Goal: Find contact information: Find contact information

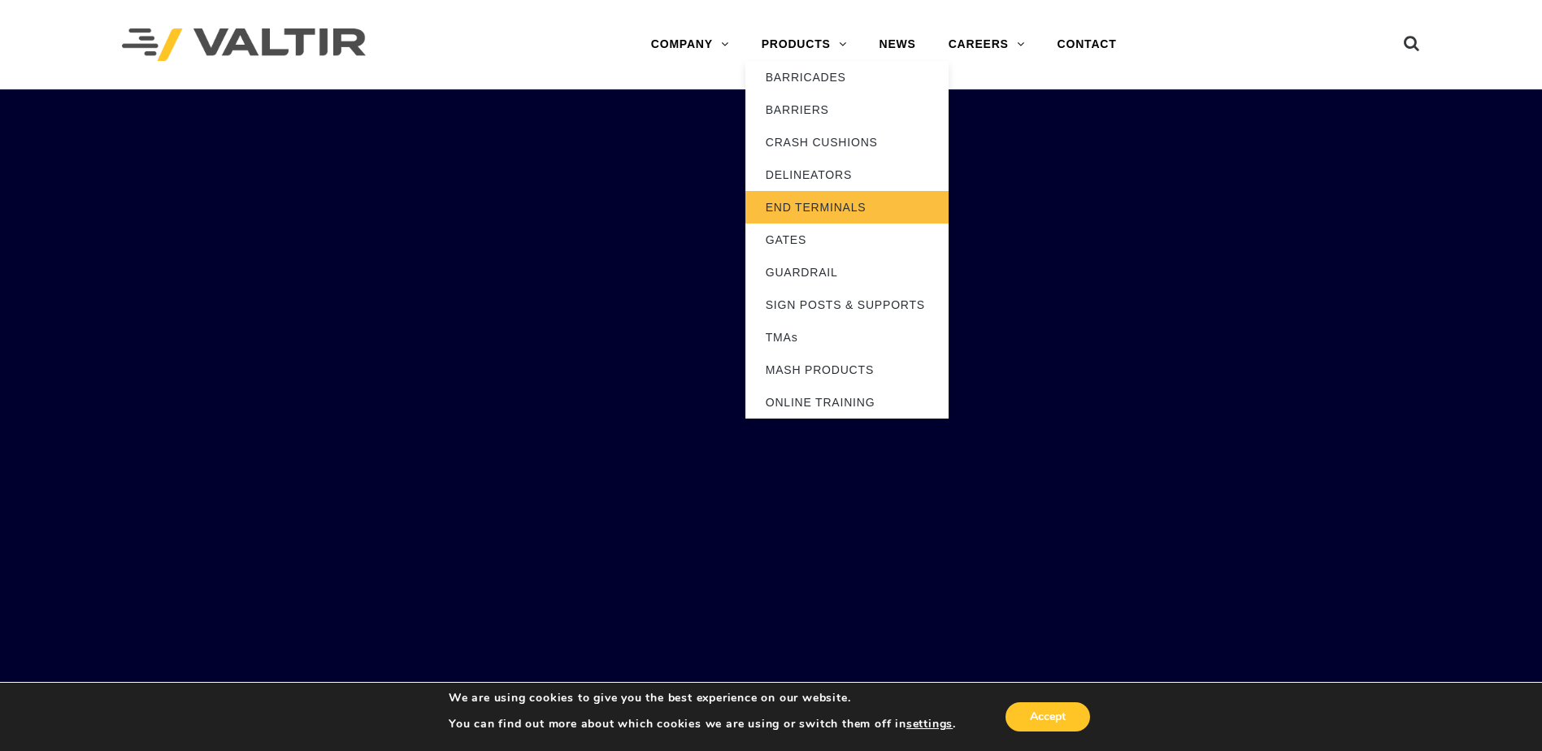
click at [835, 214] on link "END TERMINALS" at bounding box center [846, 207] width 203 height 33
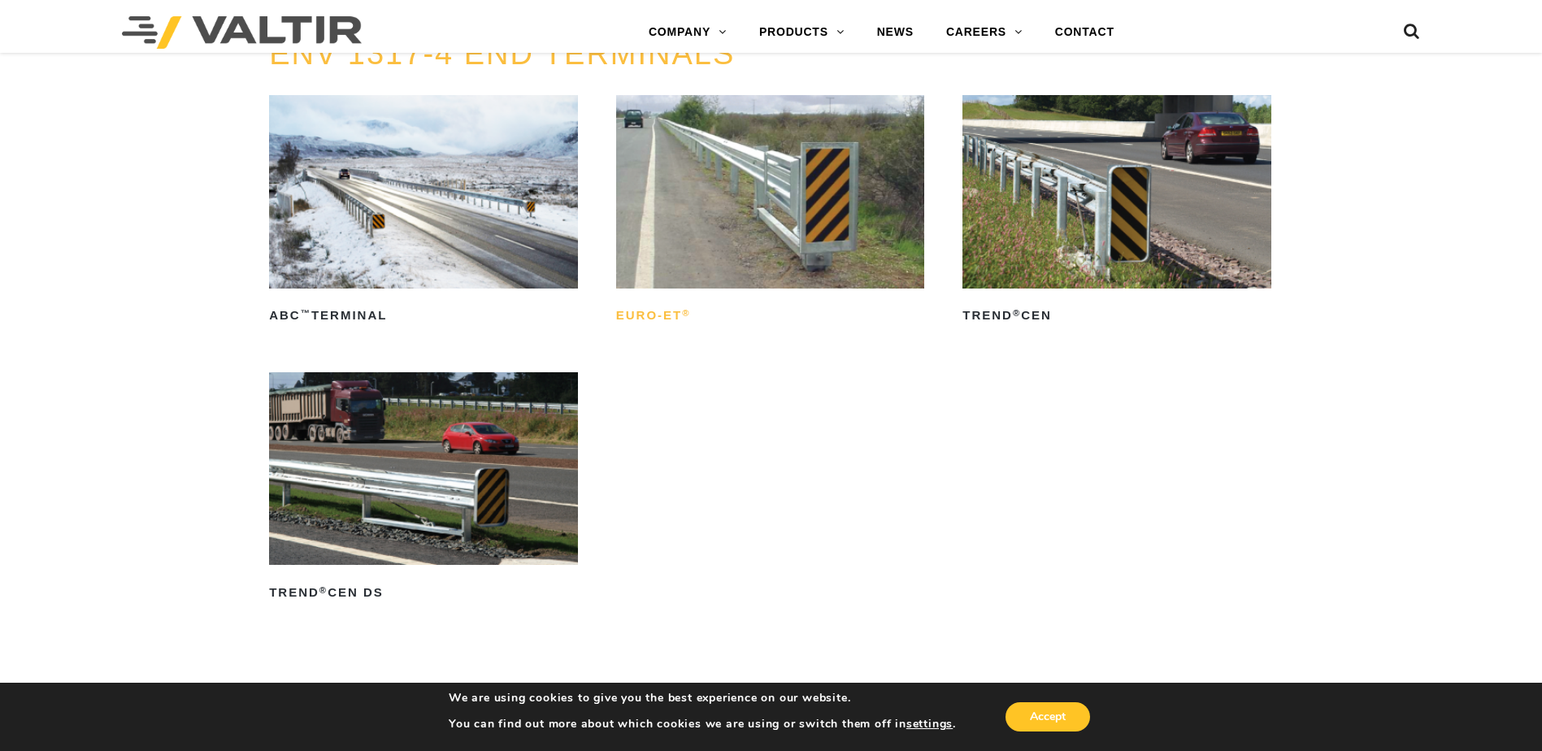
scroll to position [2168, 0]
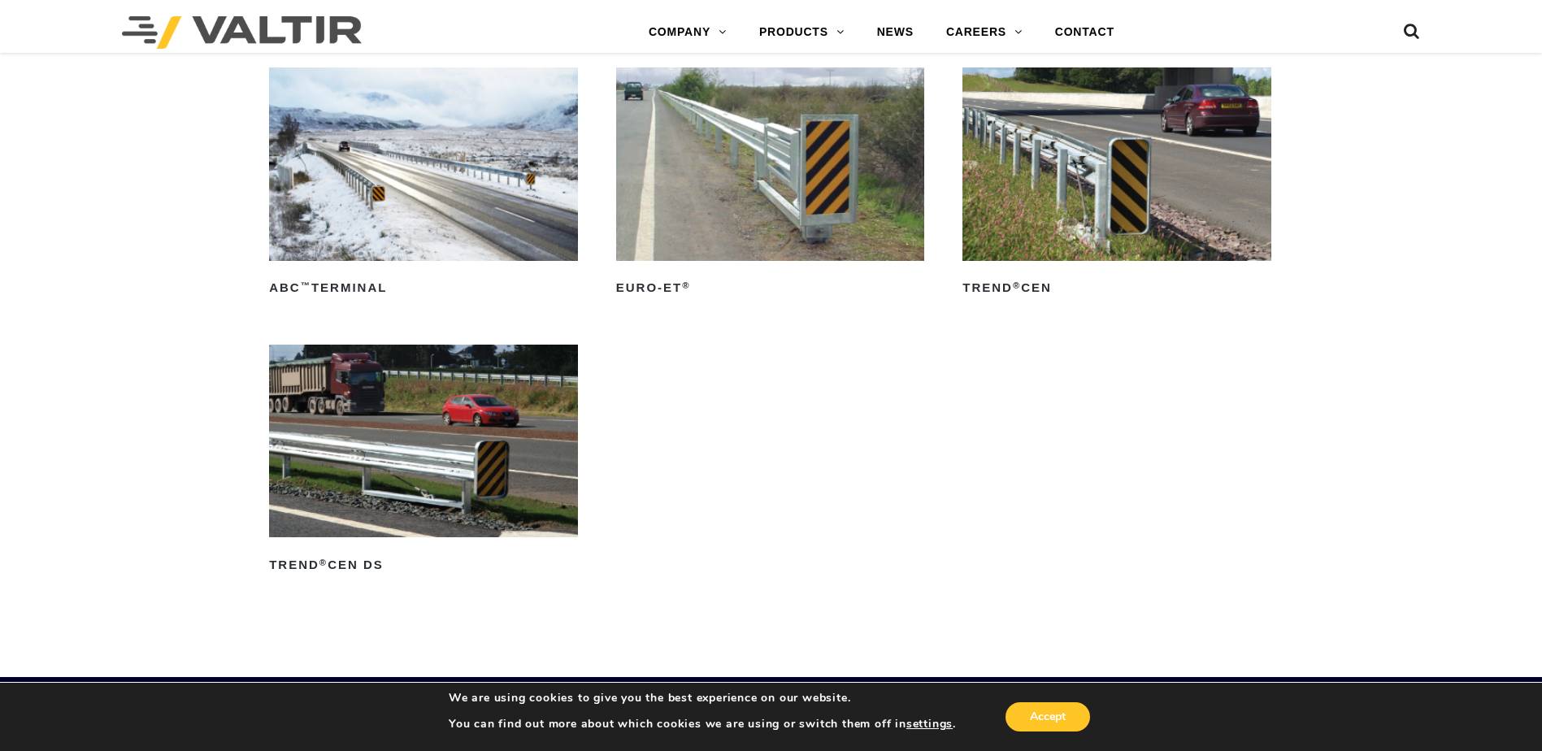
click at [763, 223] on img at bounding box center [770, 163] width 309 height 193
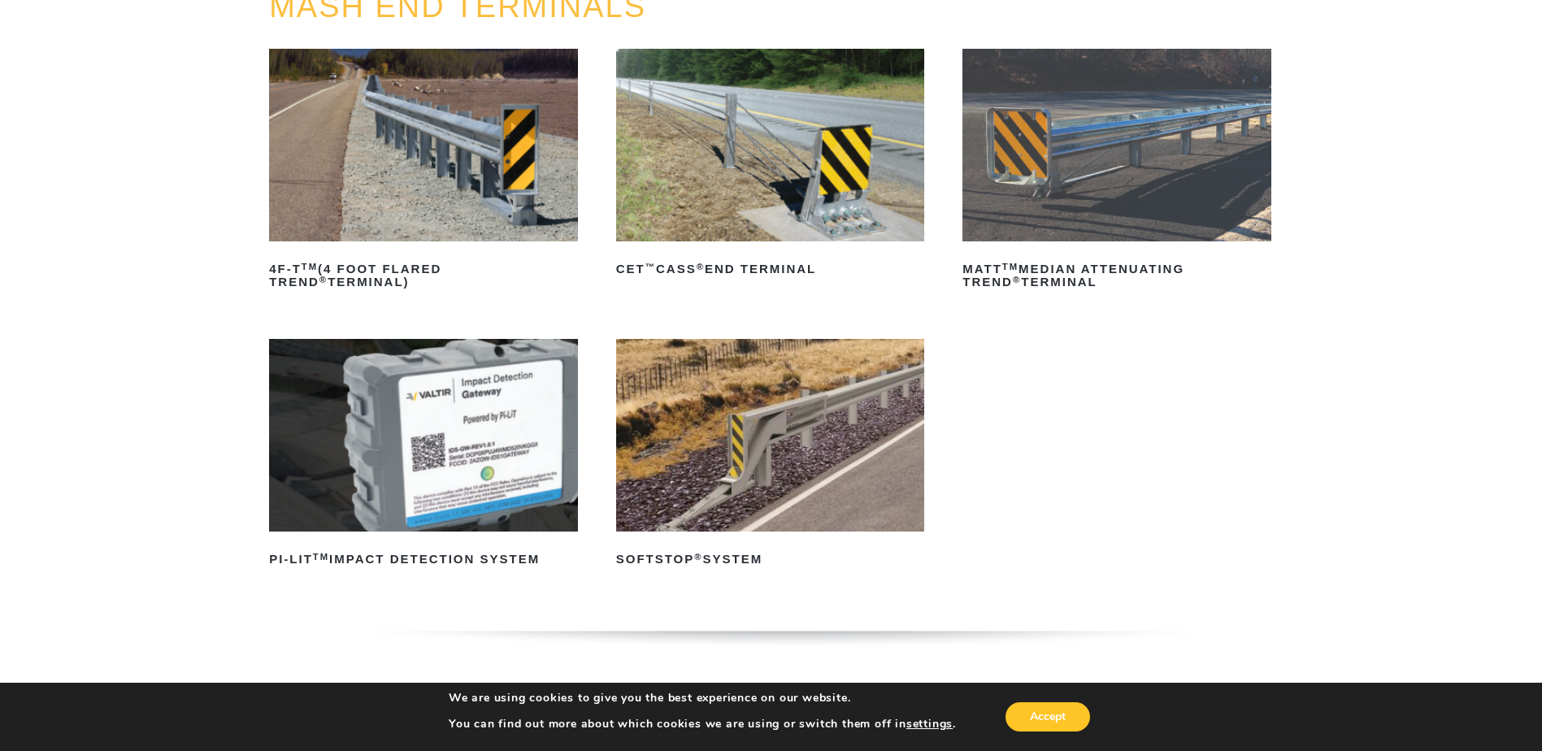
scroll to position [0, 0]
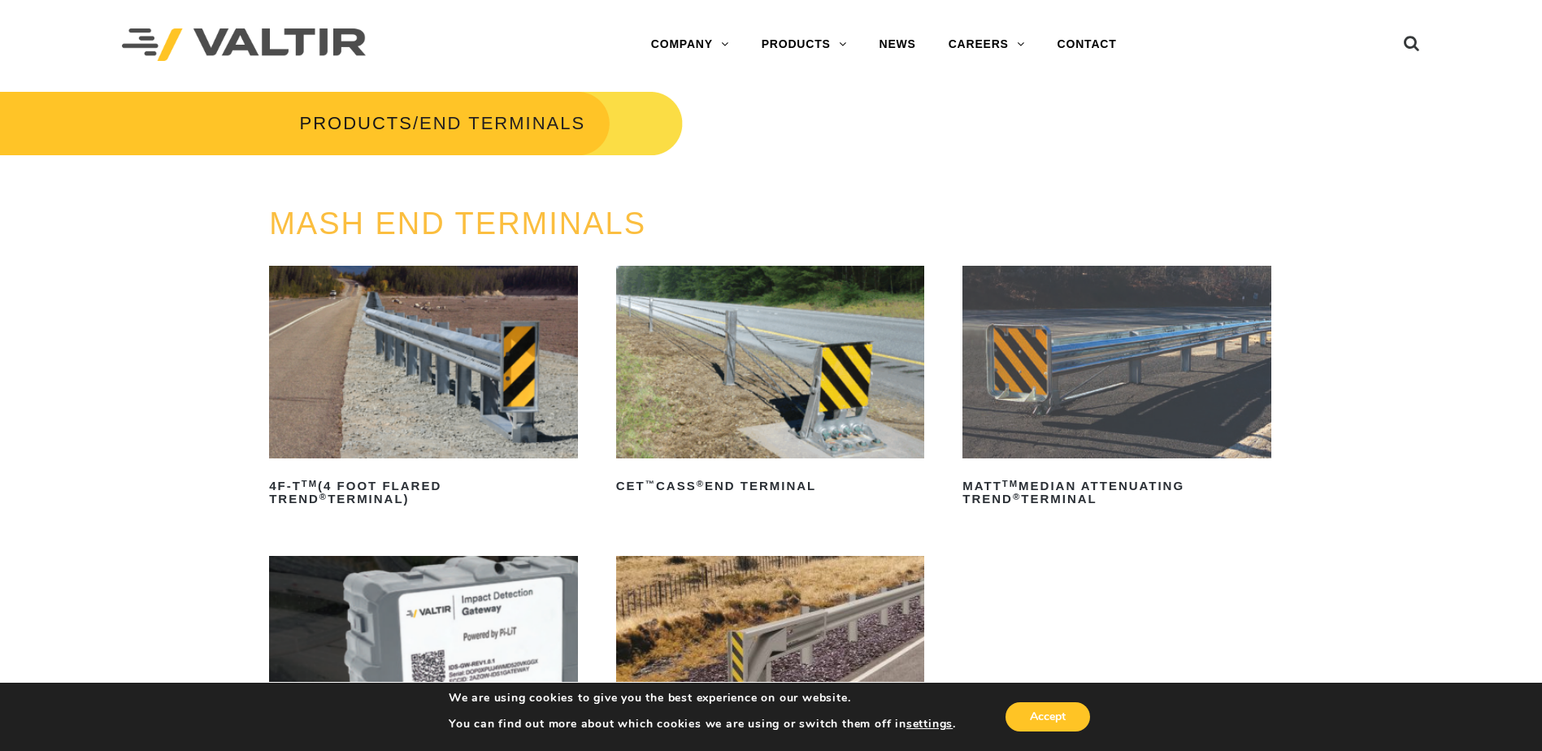
click at [537, 371] on img at bounding box center [423, 362] width 309 height 193
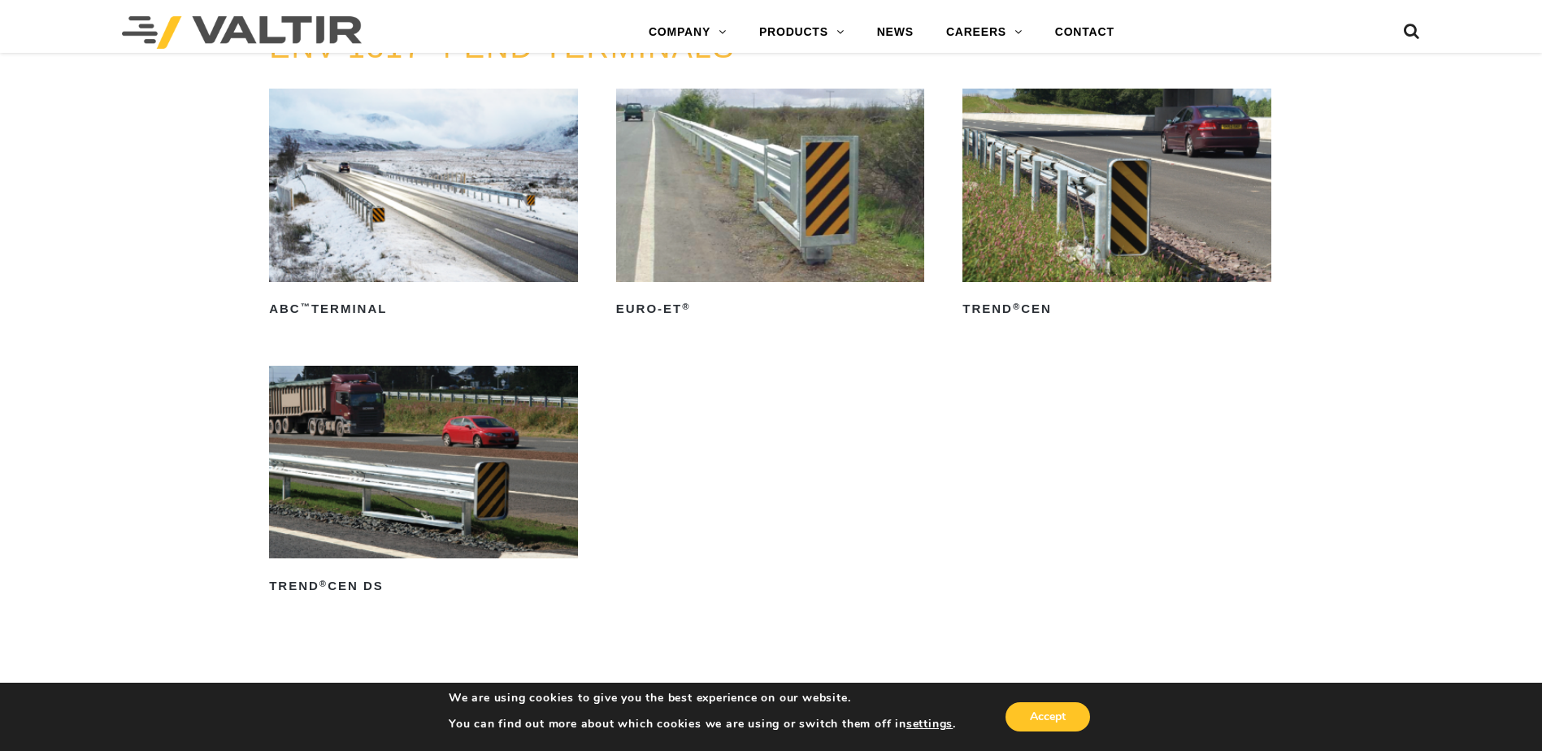
scroll to position [2168, 0]
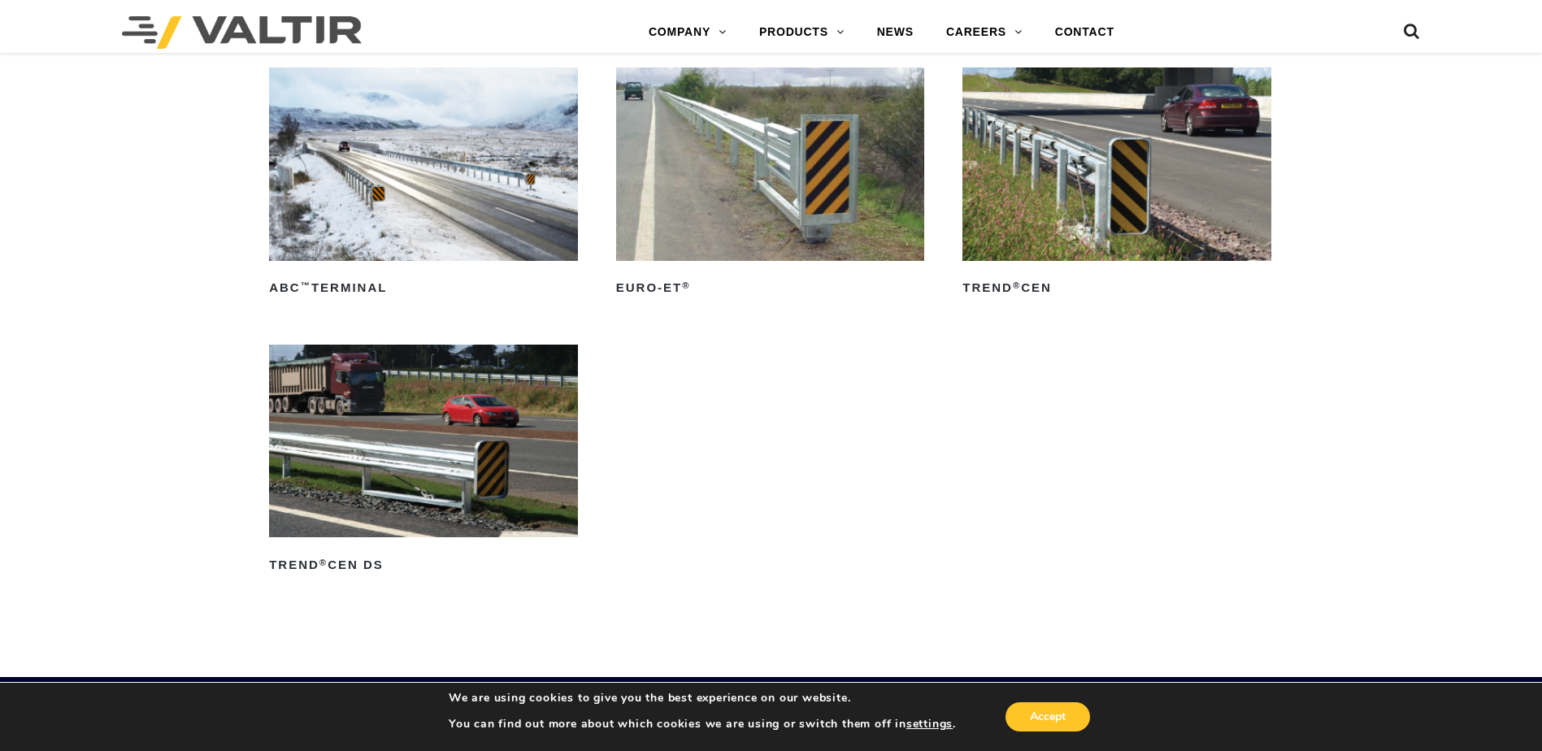
click at [717, 163] on img at bounding box center [770, 163] width 309 height 193
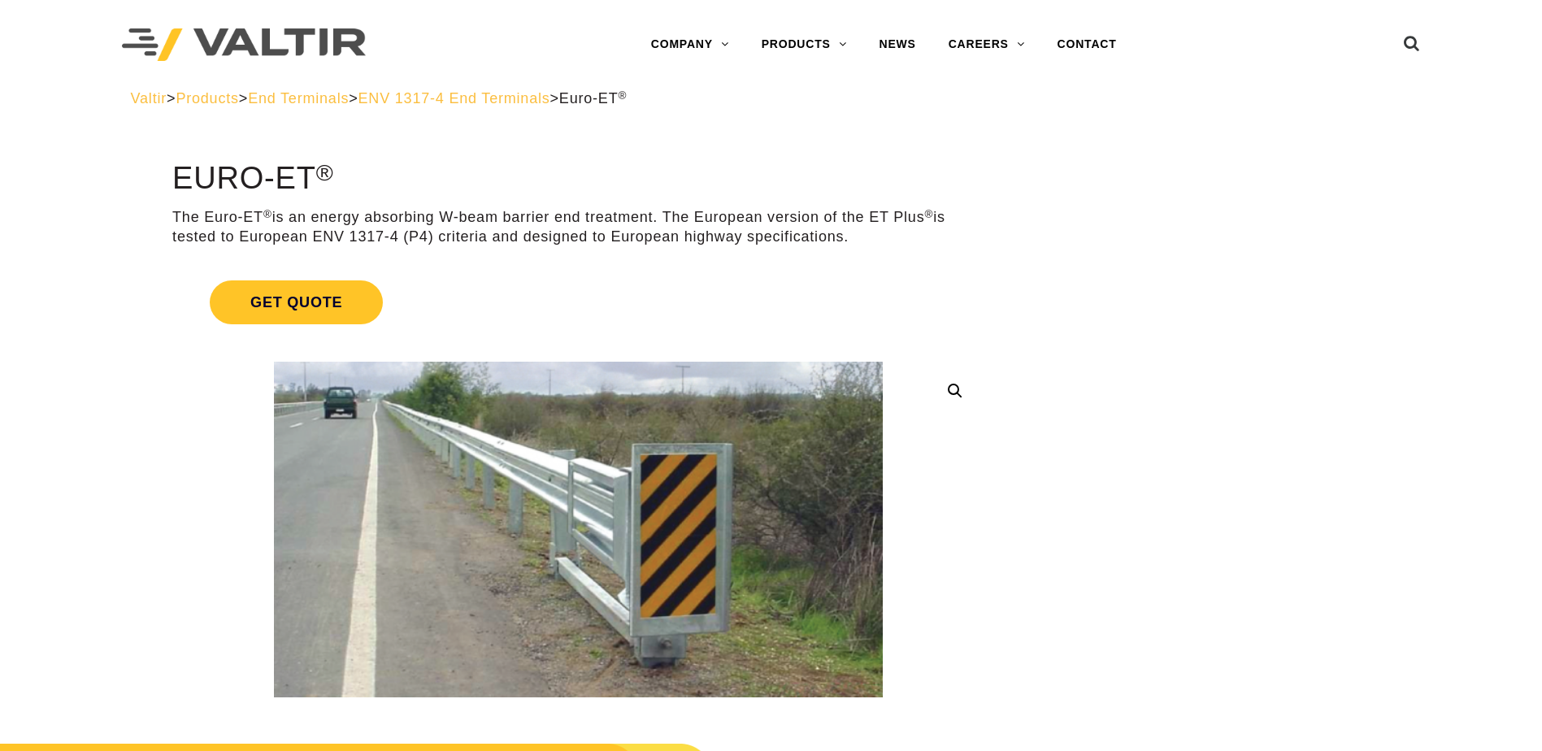
click at [907, 214] on p "The Euro-ET ® is an energy absorbing W-beam barrier end treatment. The European…" at bounding box center [578, 227] width 812 height 38
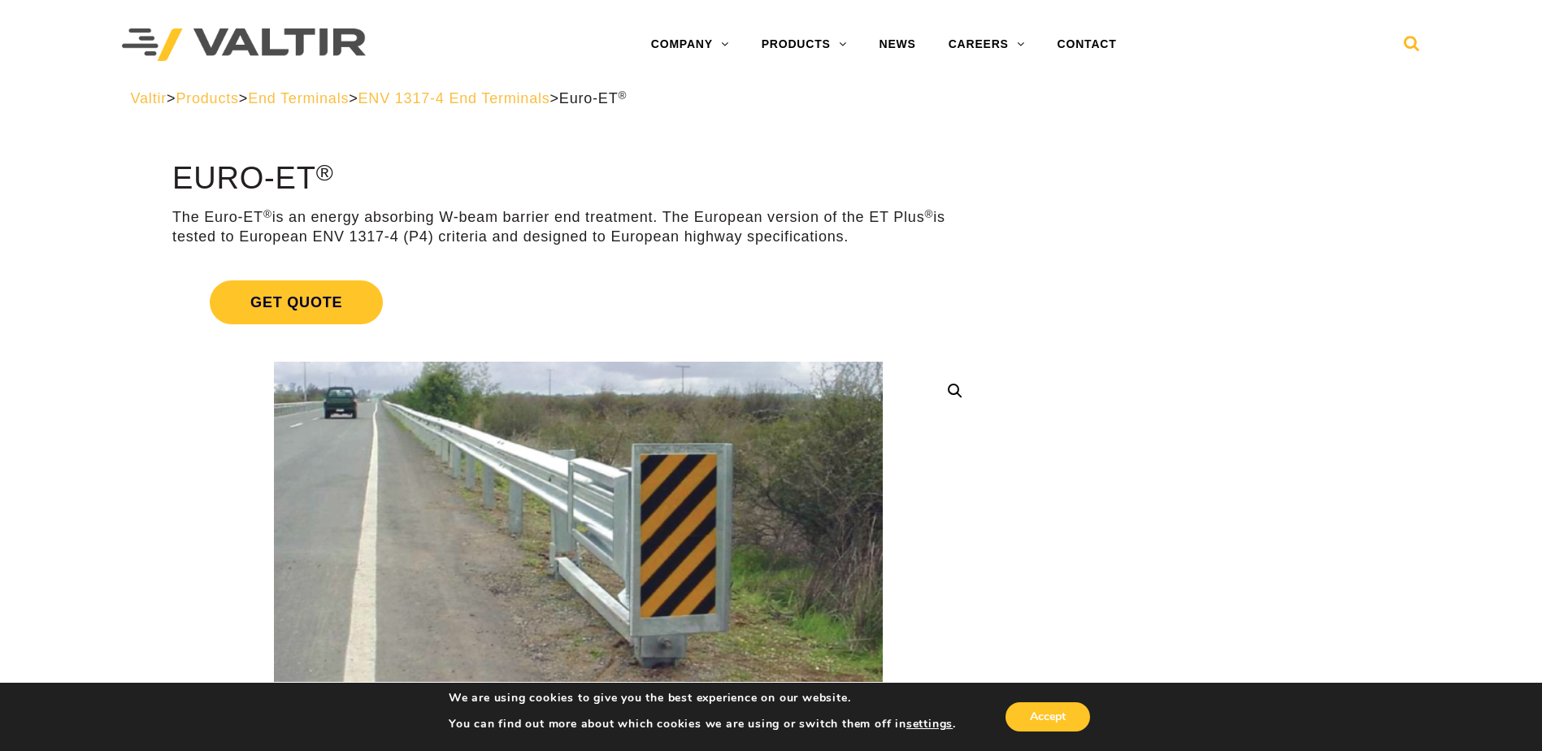
click at [1405, 37] on icon at bounding box center [1412, 47] width 16 height 24
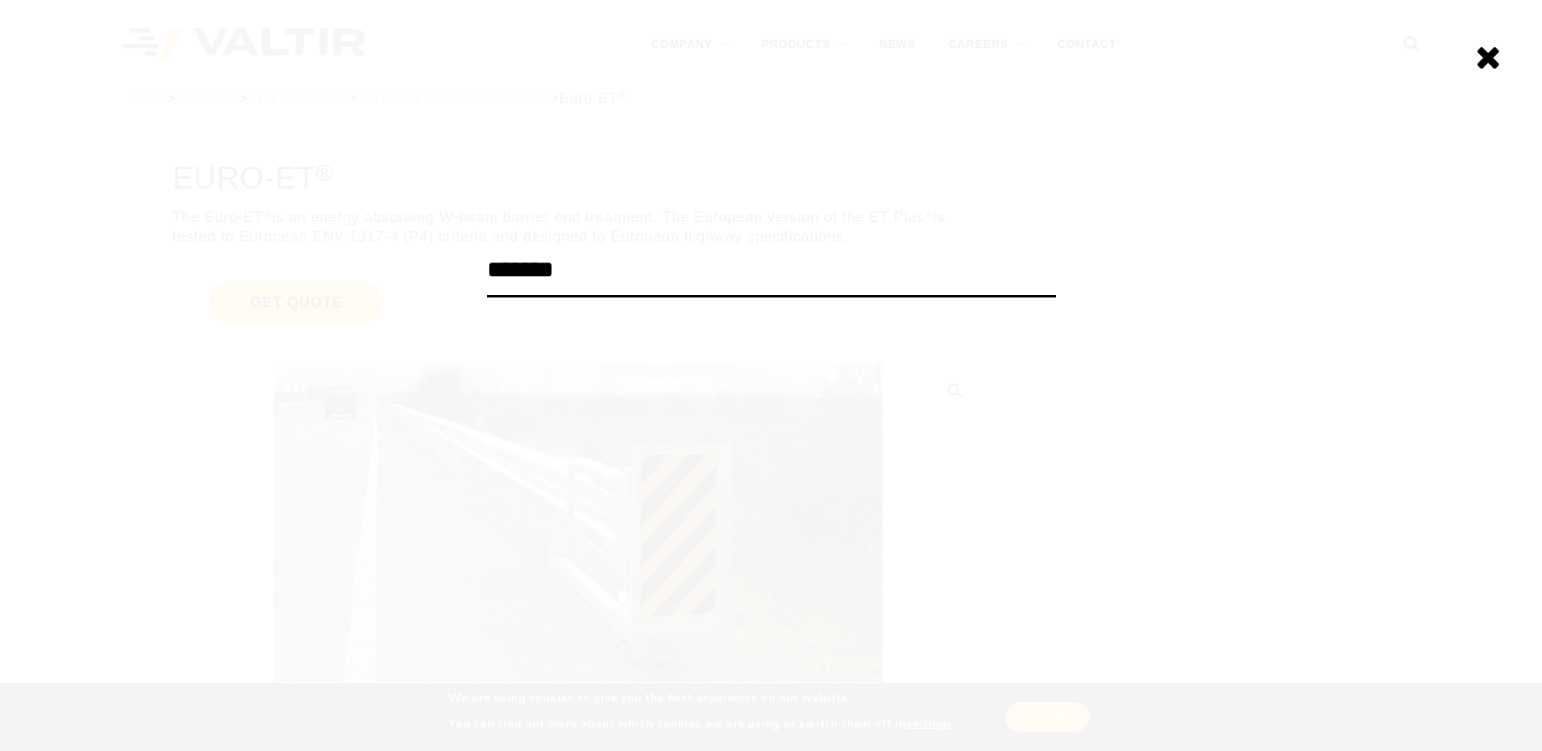
type input "*******"
click input "******" at bounding box center [0, 0] width 0 height 0
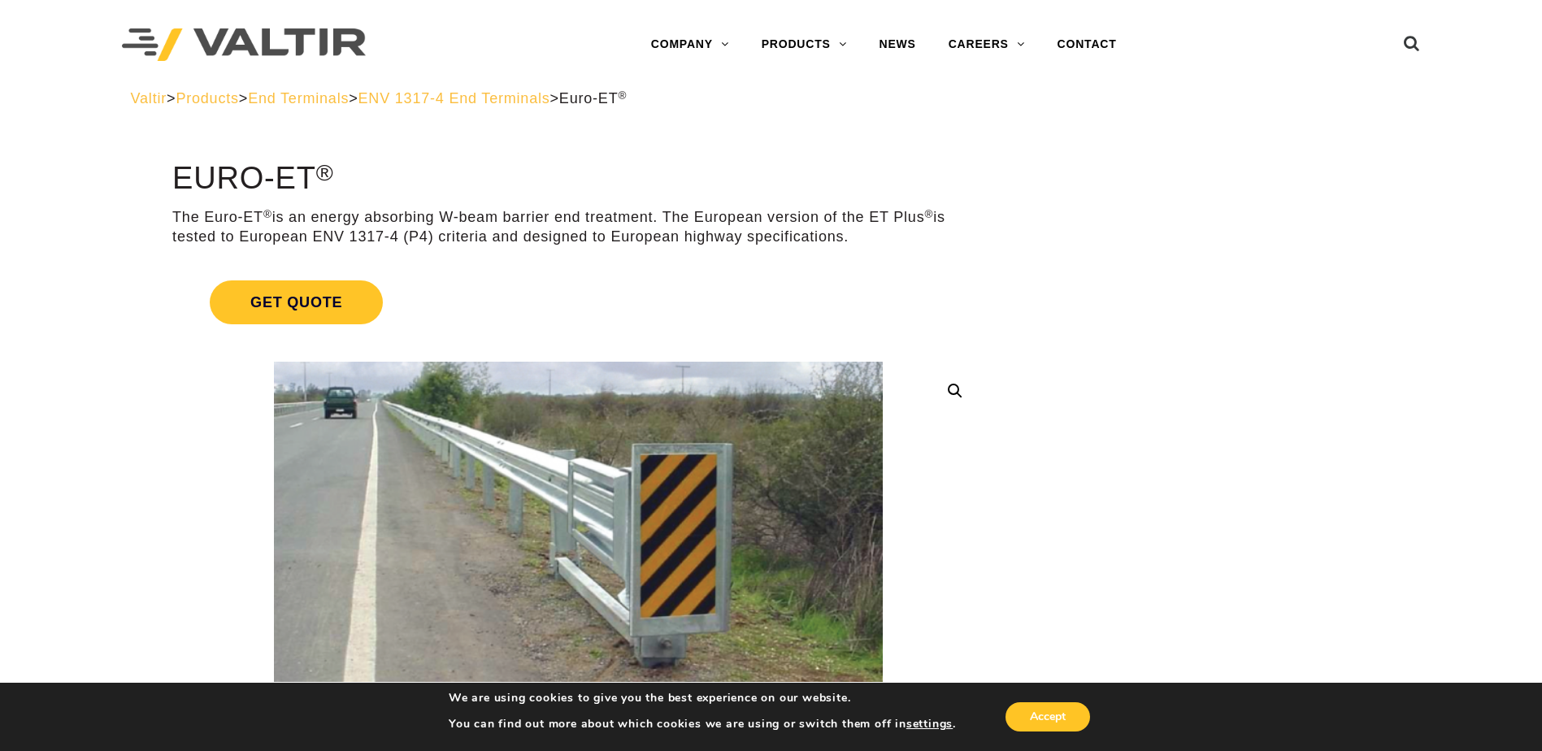
click at [1420, 43] on div "Menu COMPANY ABOUT VALTIR OUR HISTORY RENTALS INTERNATIONAL PRODUCTS BARRICADES…" at bounding box center [771, 44] width 1323 height 89
click at [1413, 43] on icon at bounding box center [1412, 47] width 16 height 24
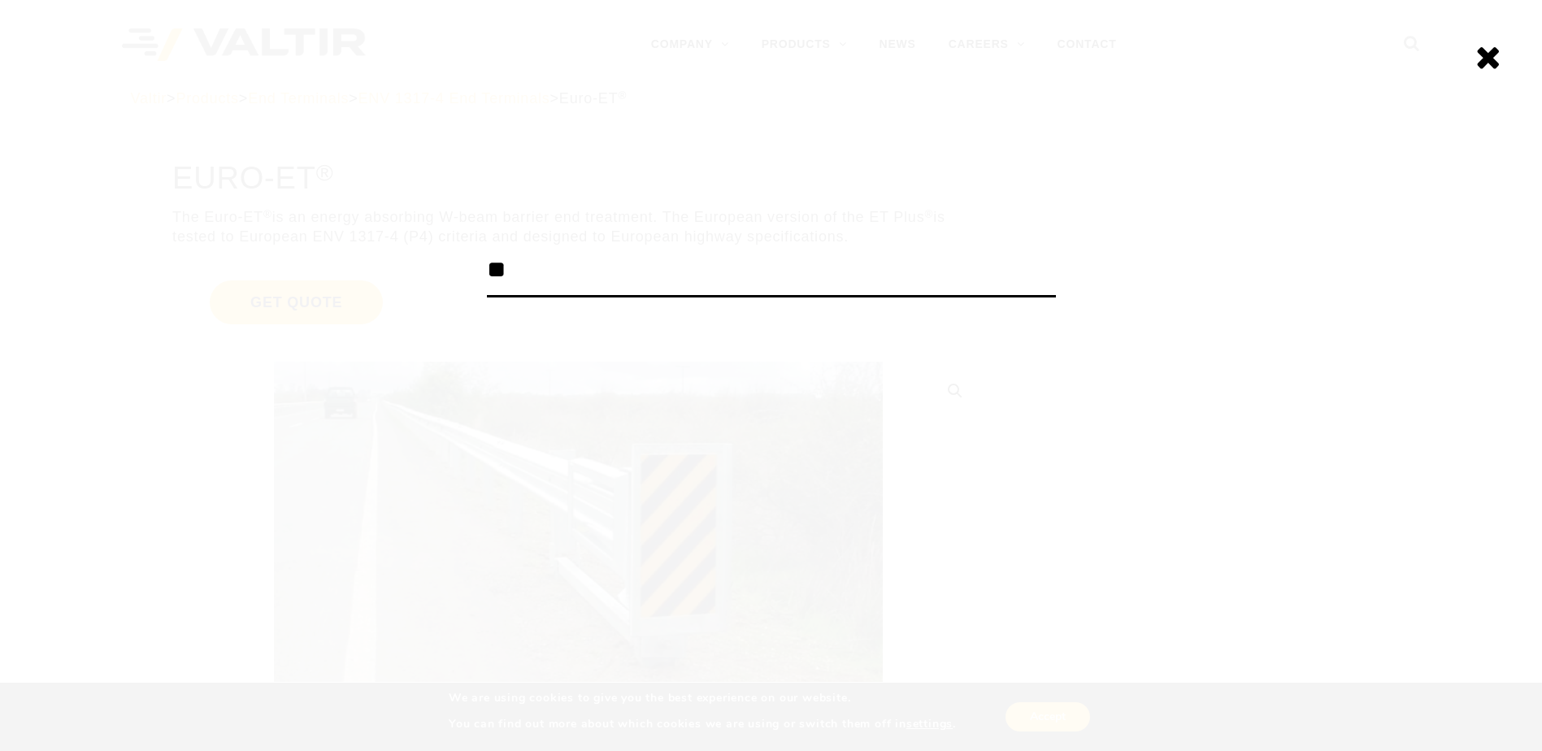
type input "**"
click input "******" at bounding box center [0, 0] width 0 height 0
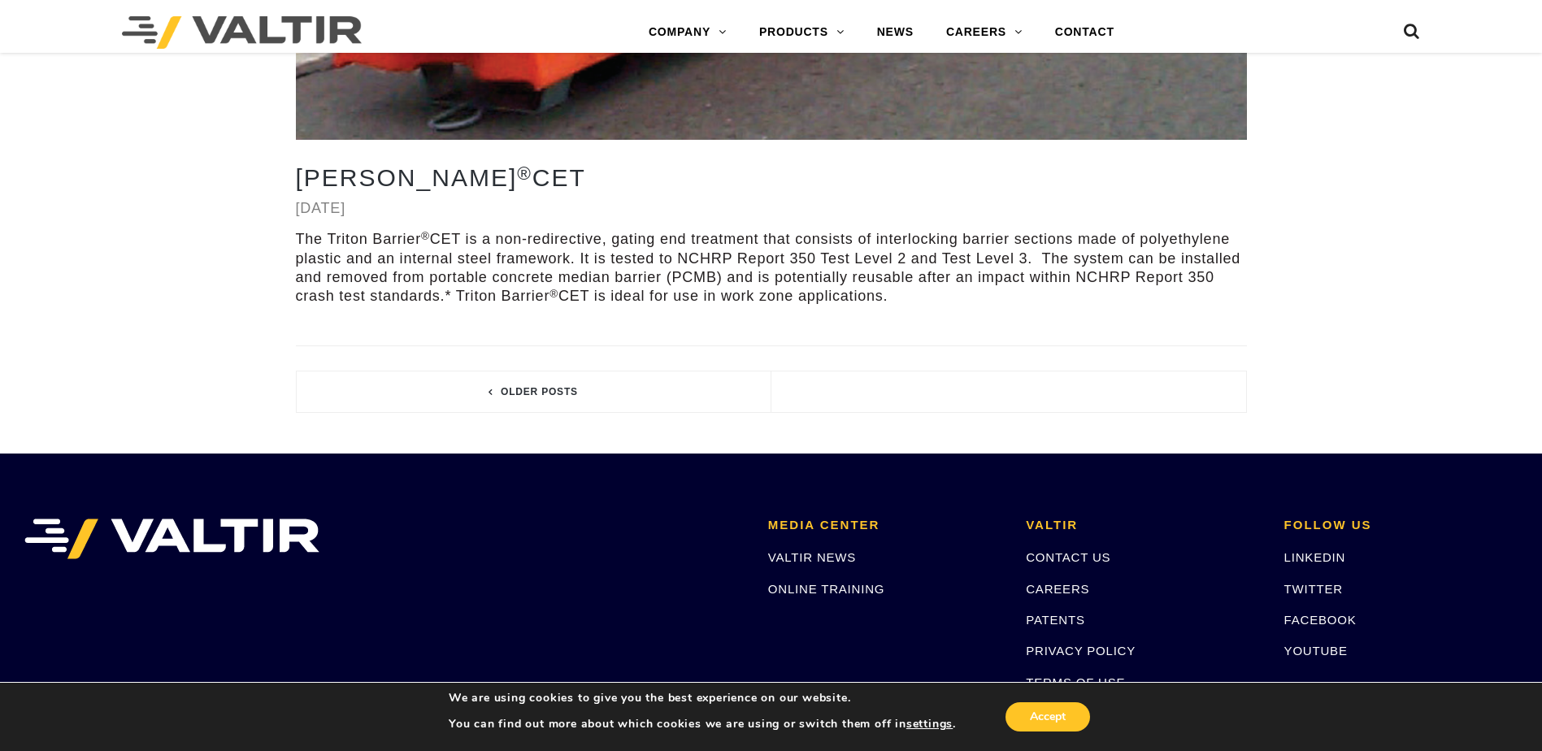
scroll to position [6721, 0]
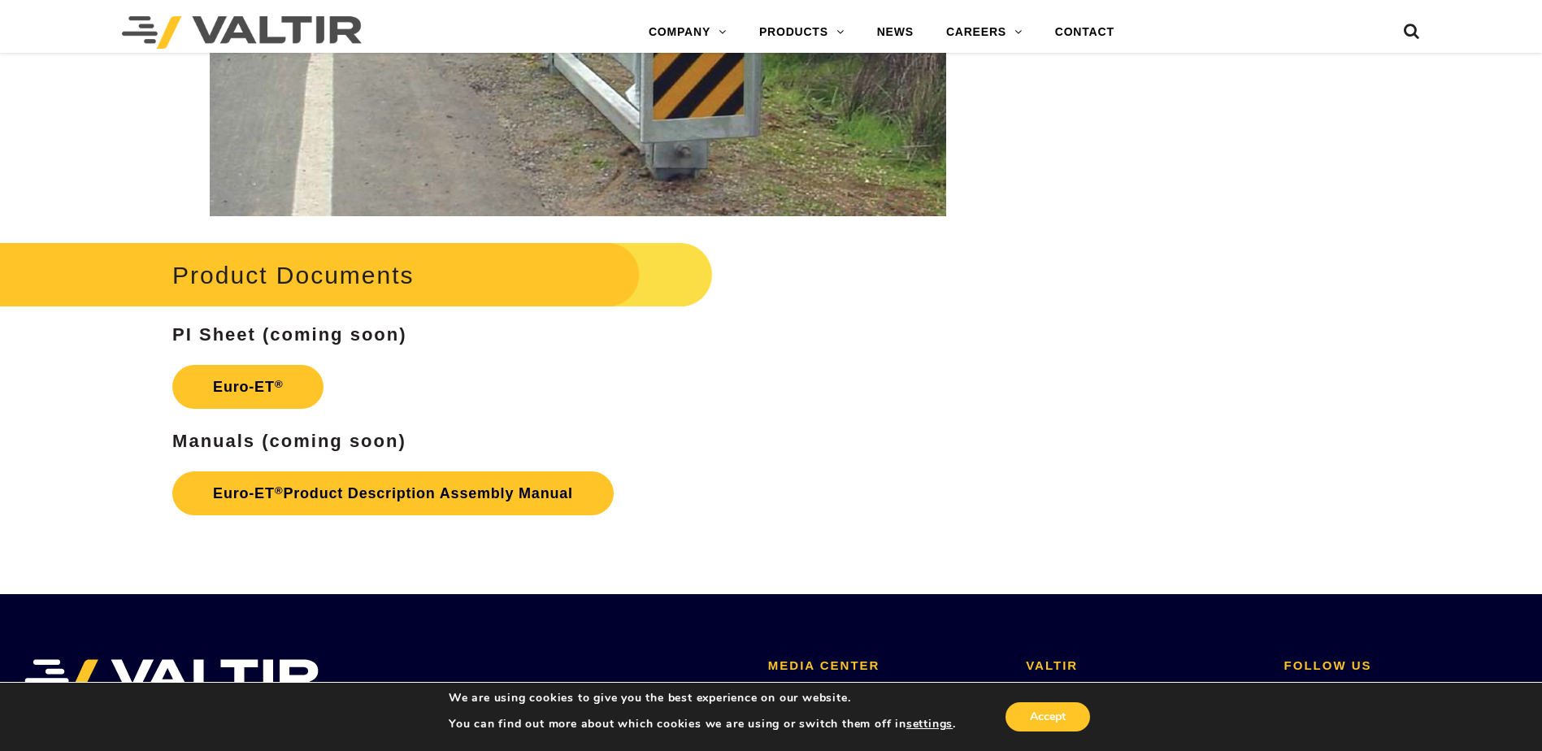
scroll to position [2601, 0]
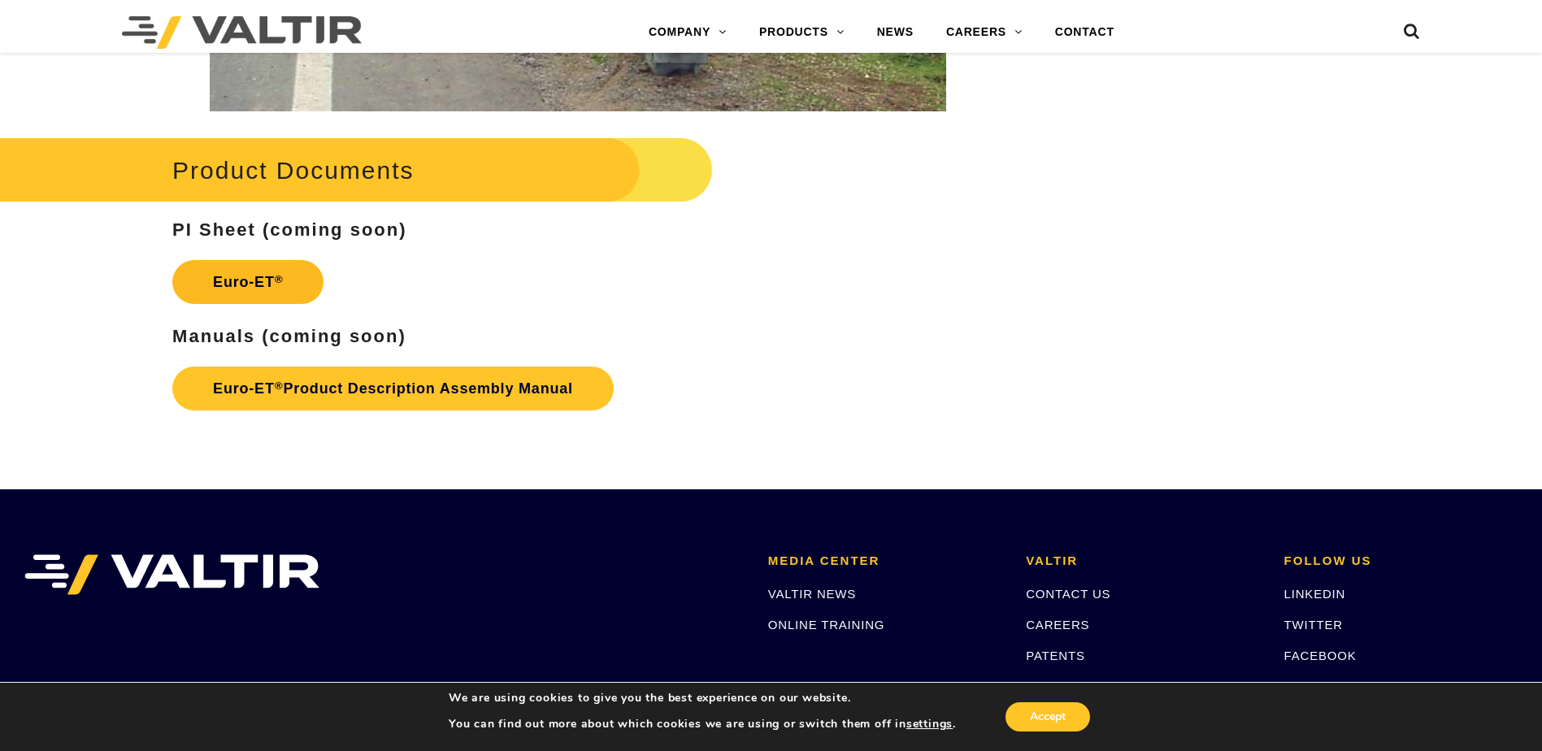
click at [273, 280] on link "Euro-ET ®" at bounding box center [247, 282] width 151 height 44
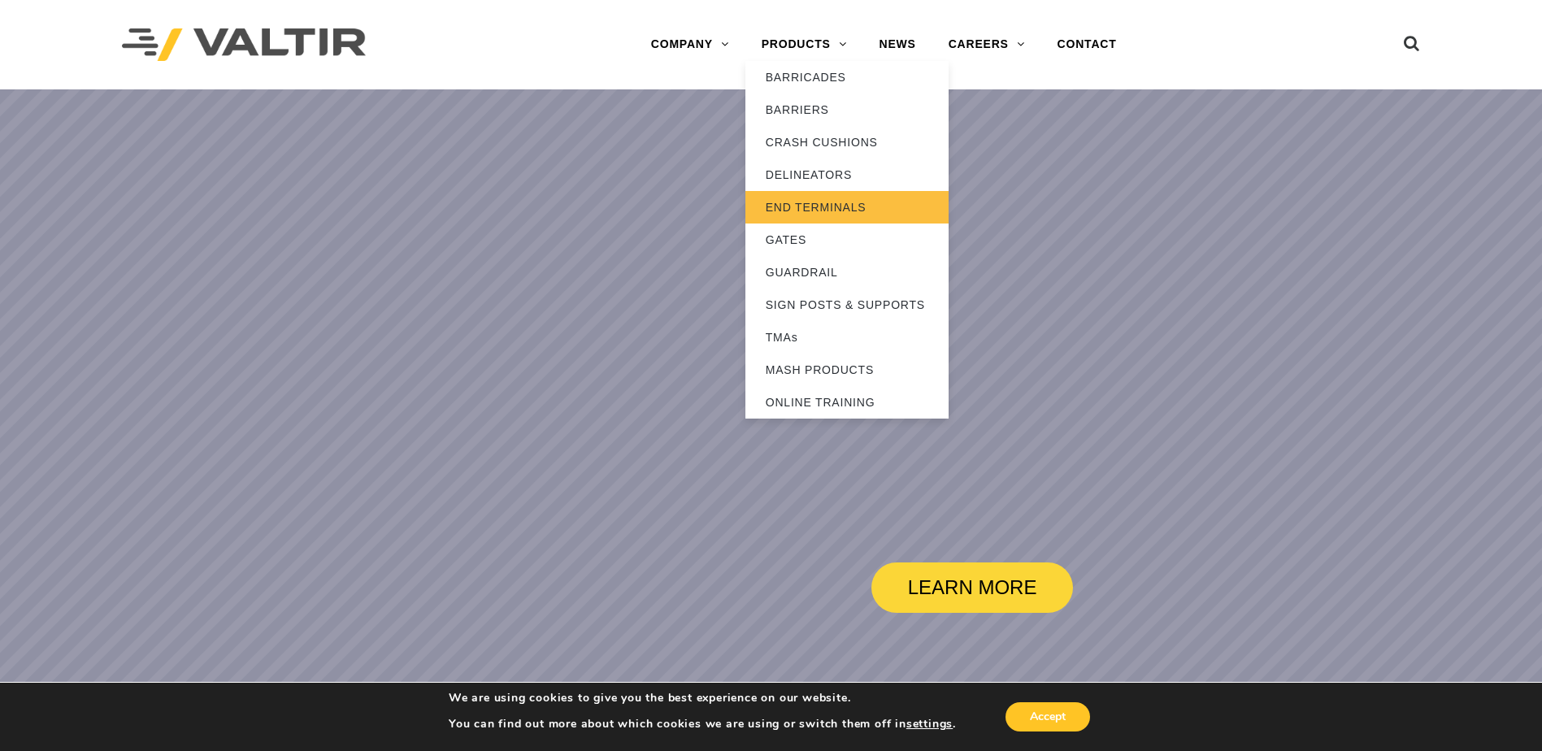
click at [835, 206] on link "END TERMINALS" at bounding box center [846, 207] width 203 height 33
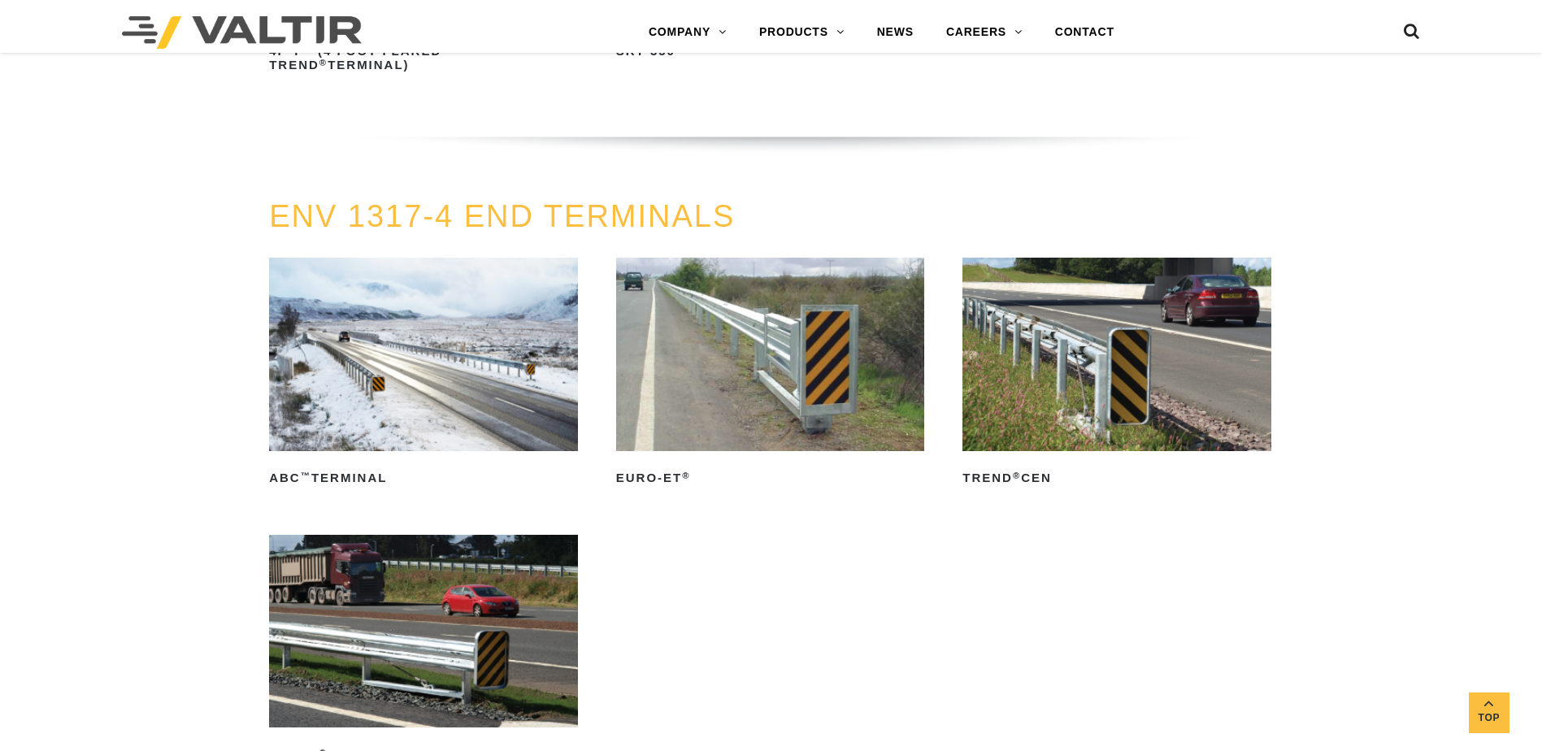
scroll to position [2168, 0]
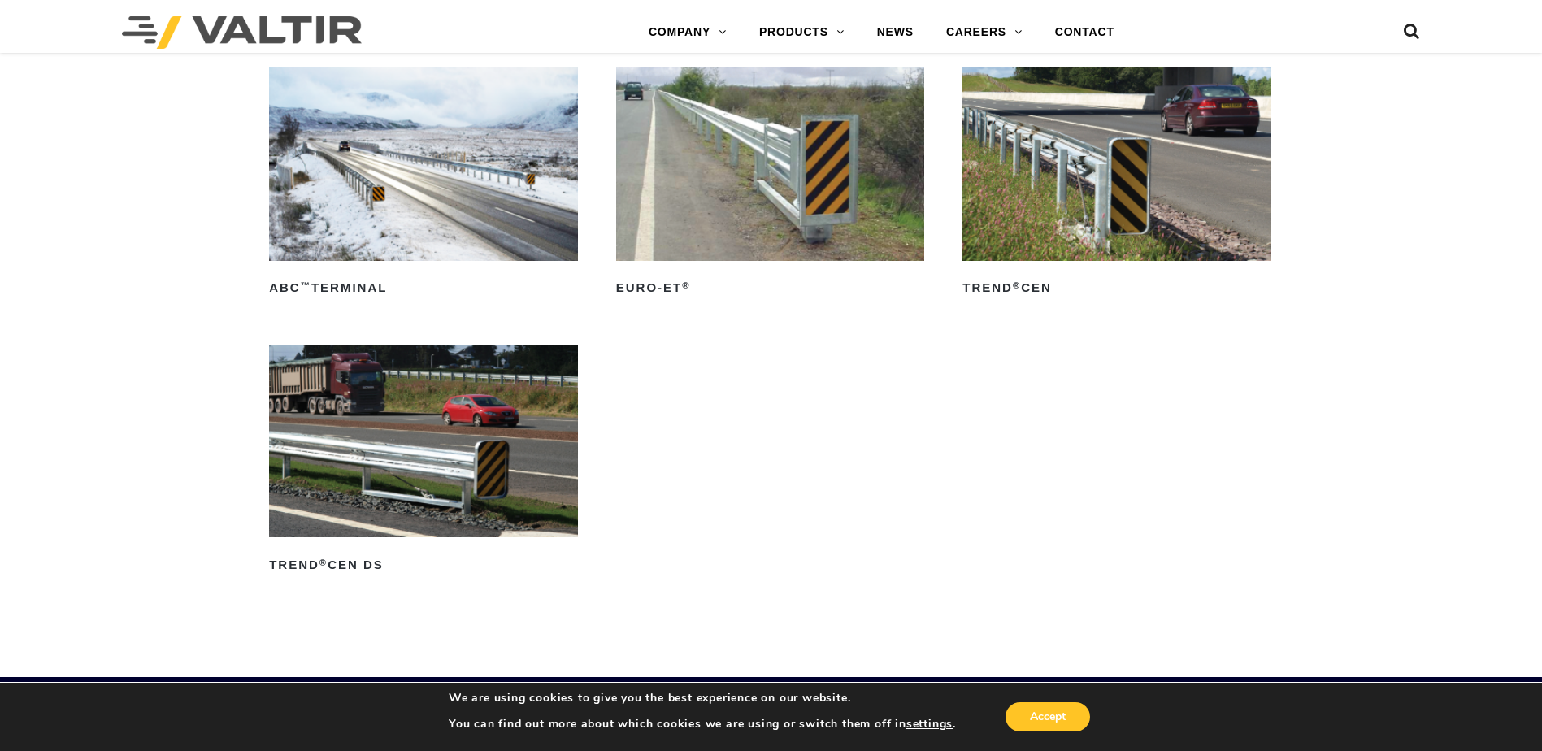
click at [787, 189] on img at bounding box center [770, 163] width 309 height 193
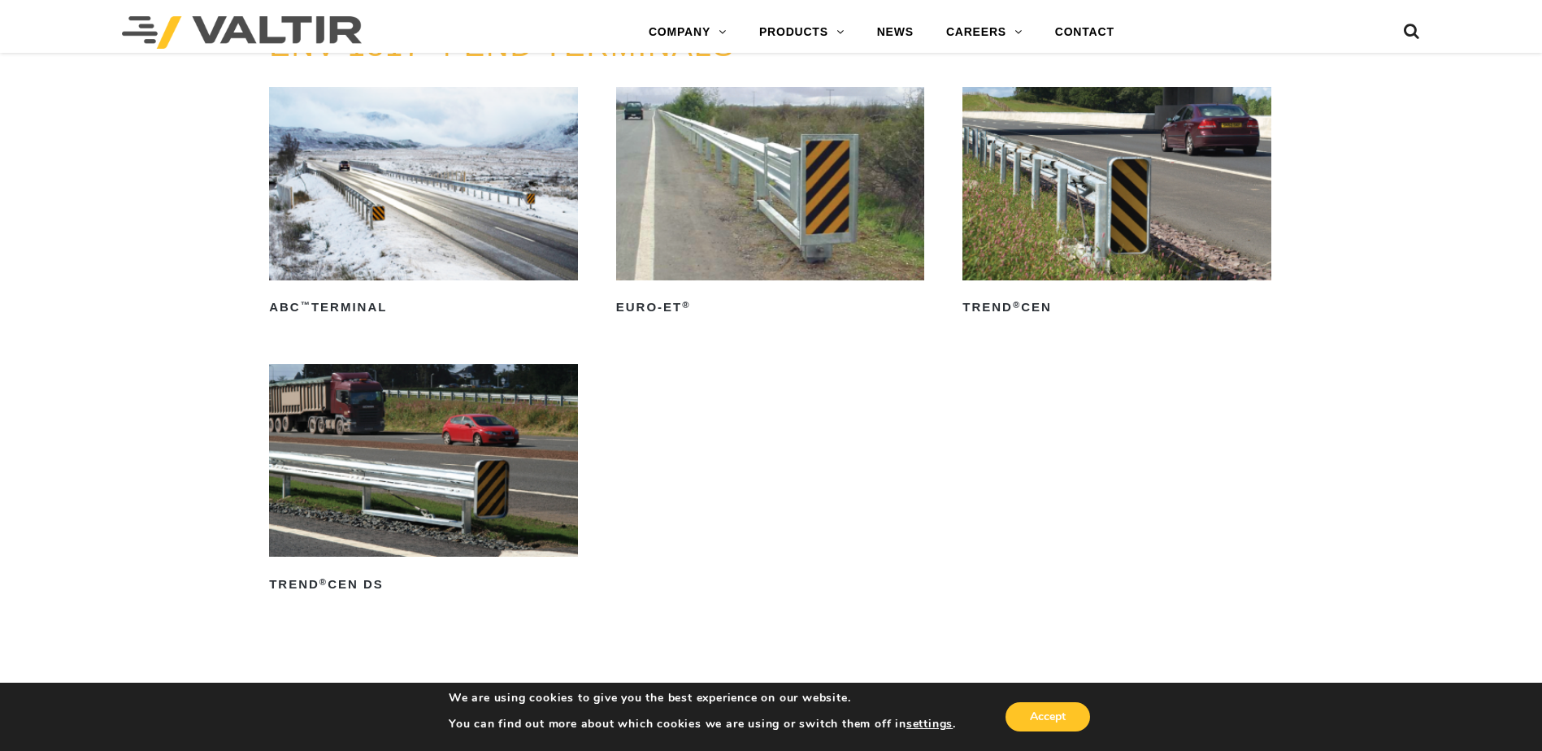
scroll to position [1932, 0]
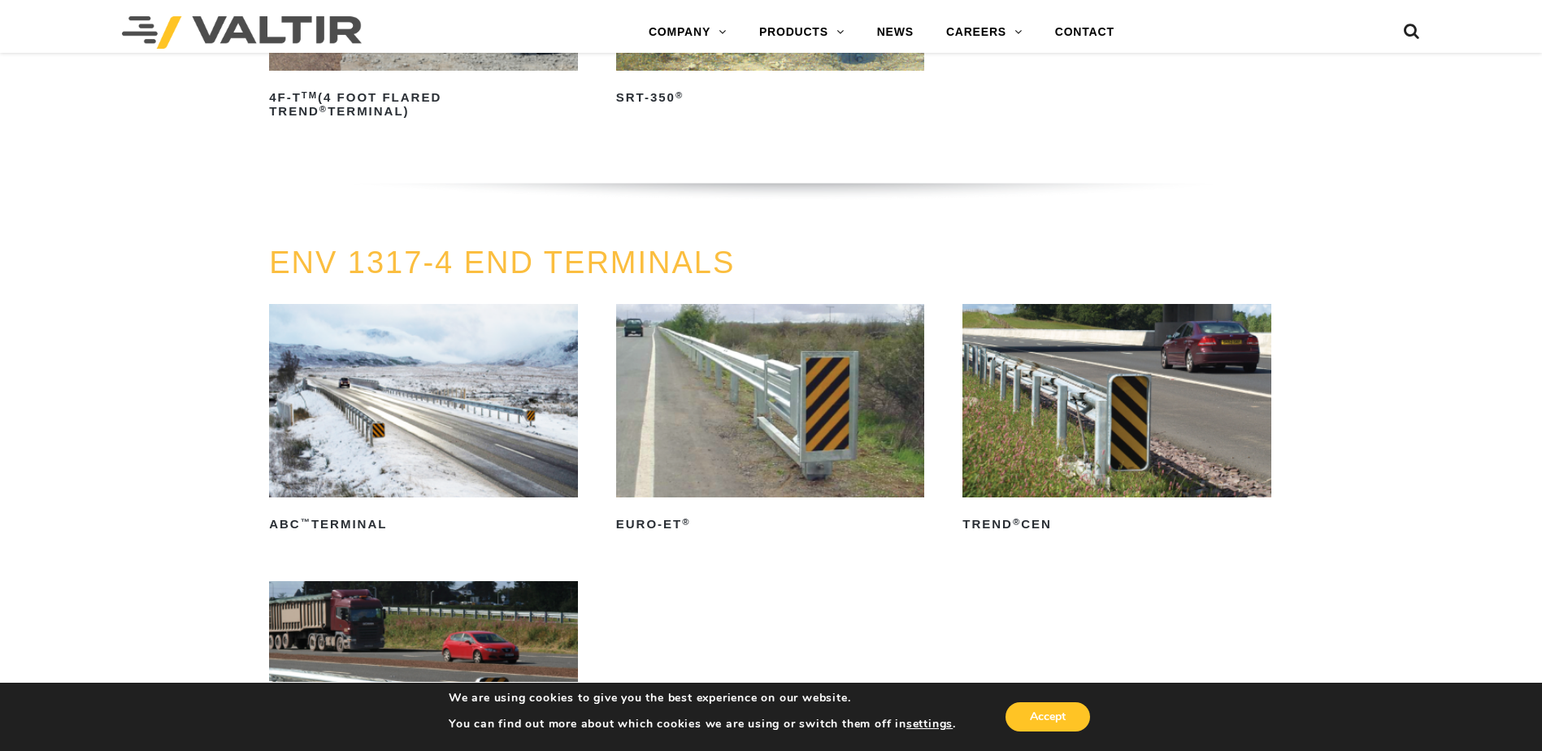
click at [415, 389] on img at bounding box center [423, 400] width 309 height 193
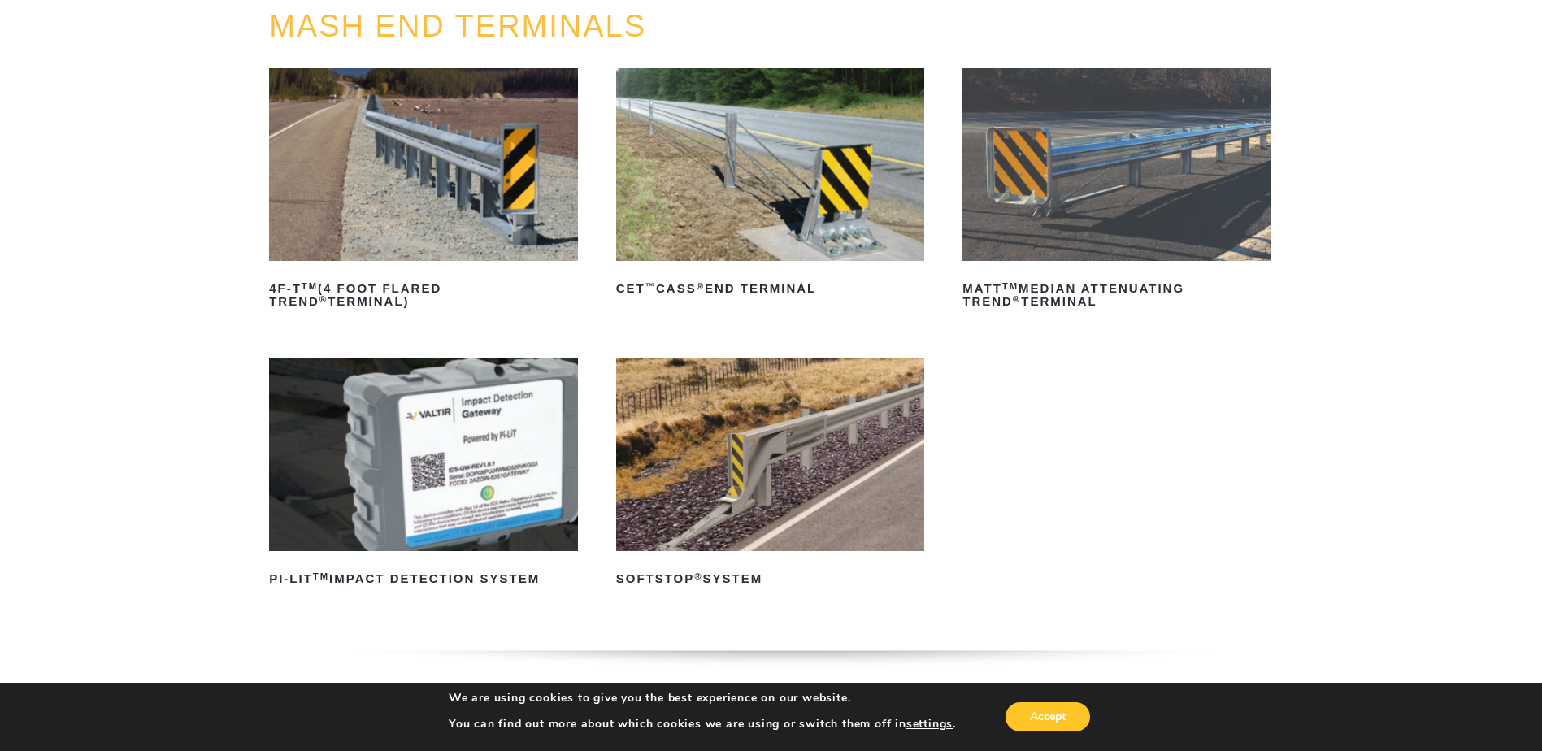
scroll to position [0, 0]
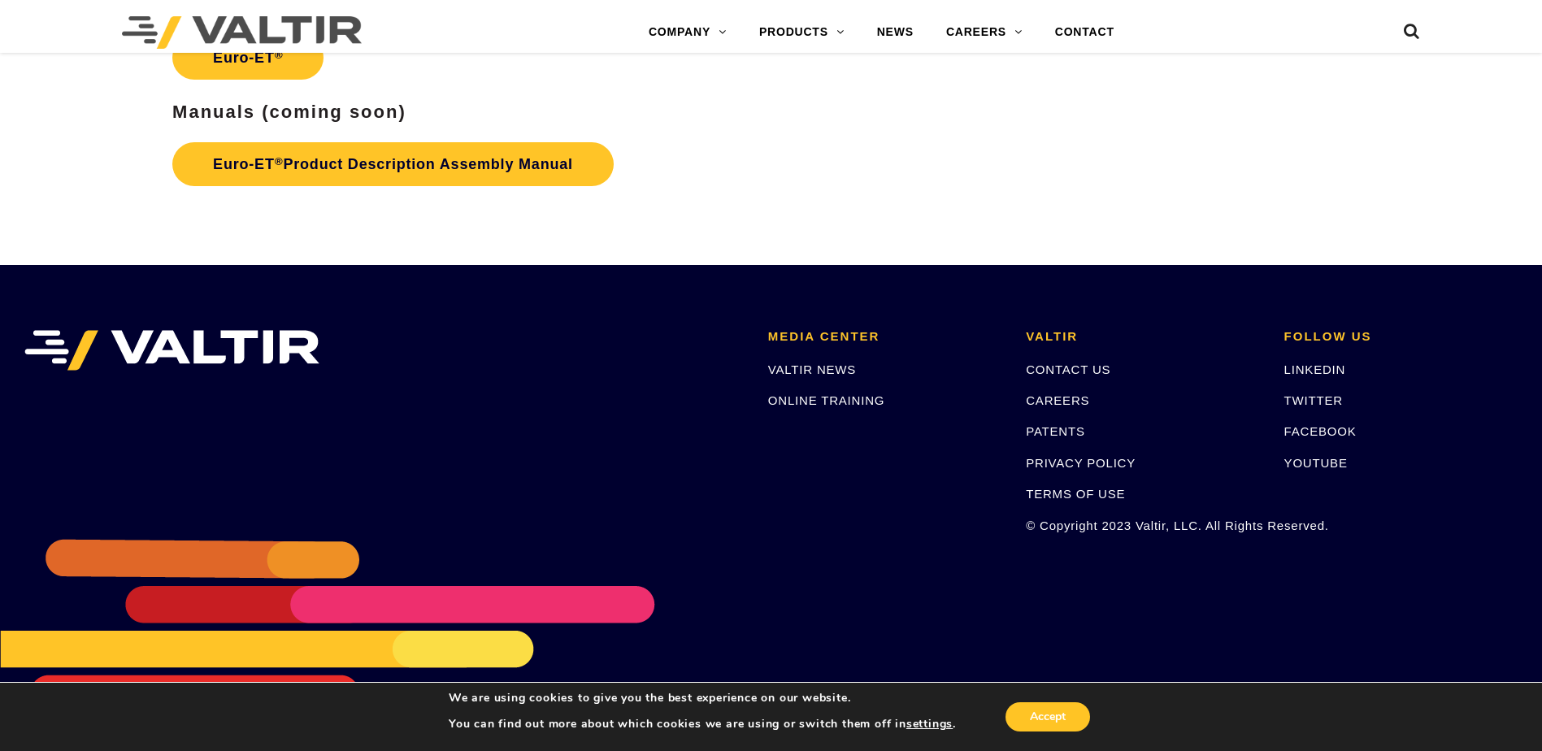
scroll to position [2827, 0]
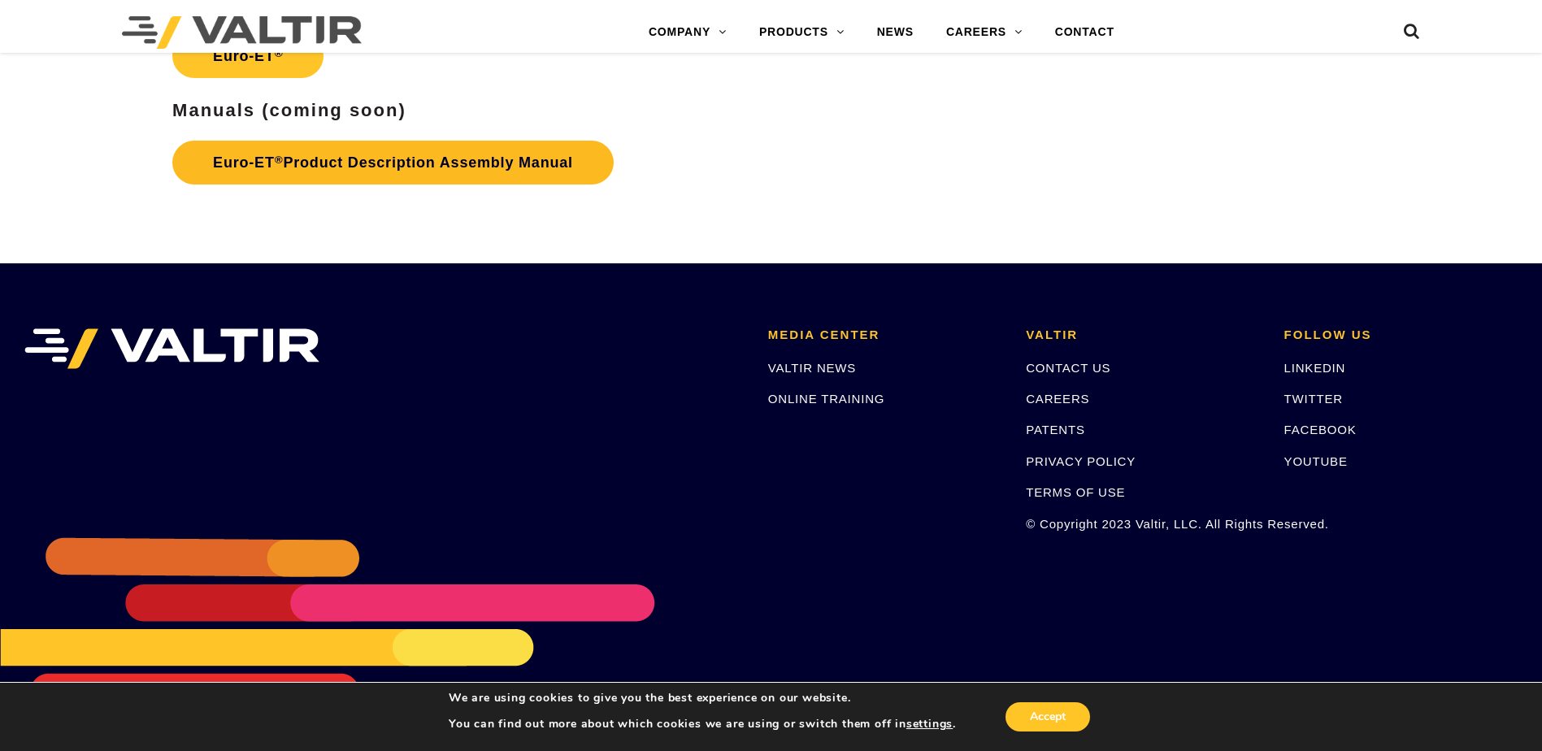
click at [398, 154] on link "Euro-ET ® Product Description Assembly Manual" at bounding box center [392, 163] width 441 height 44
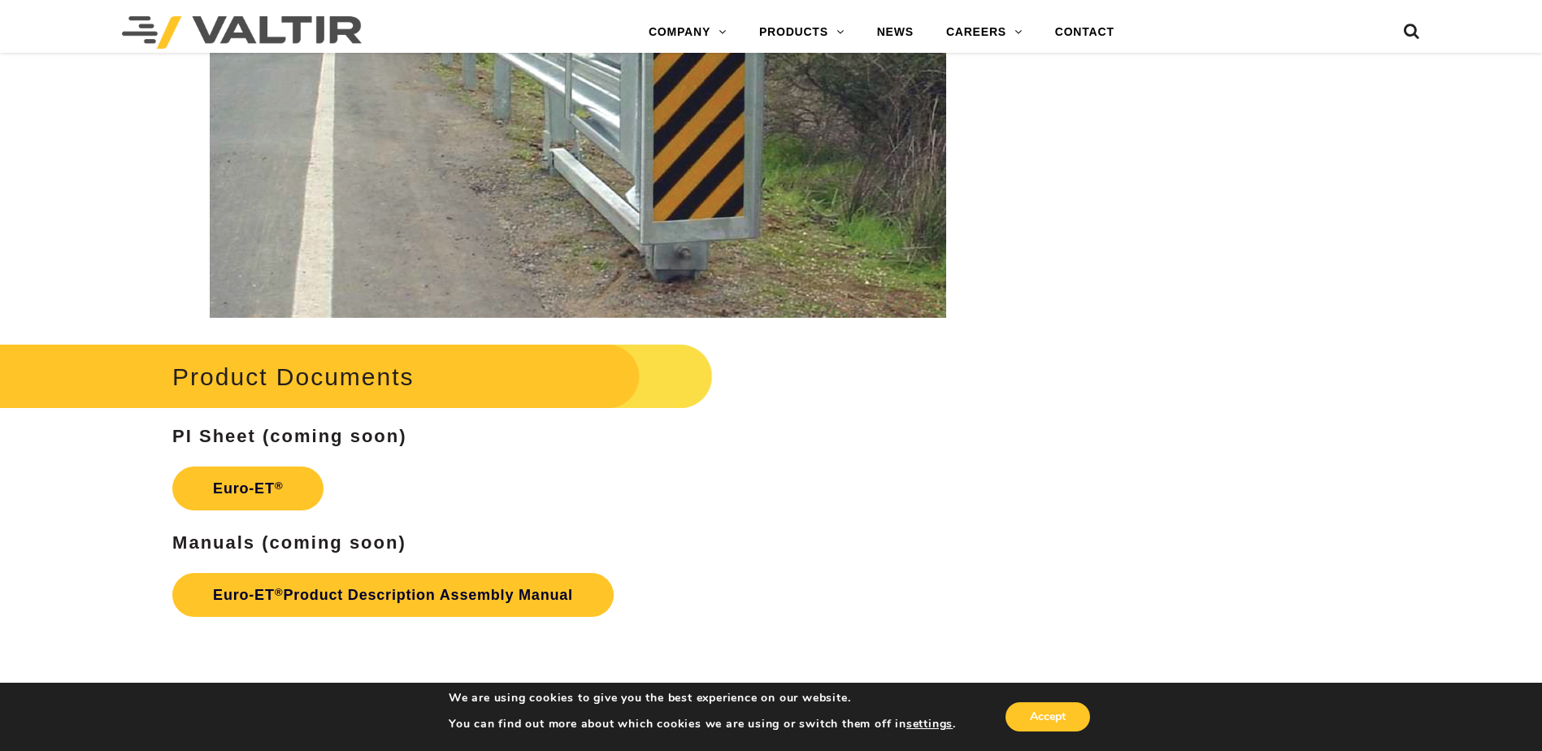
scroll to position [2394, 0]
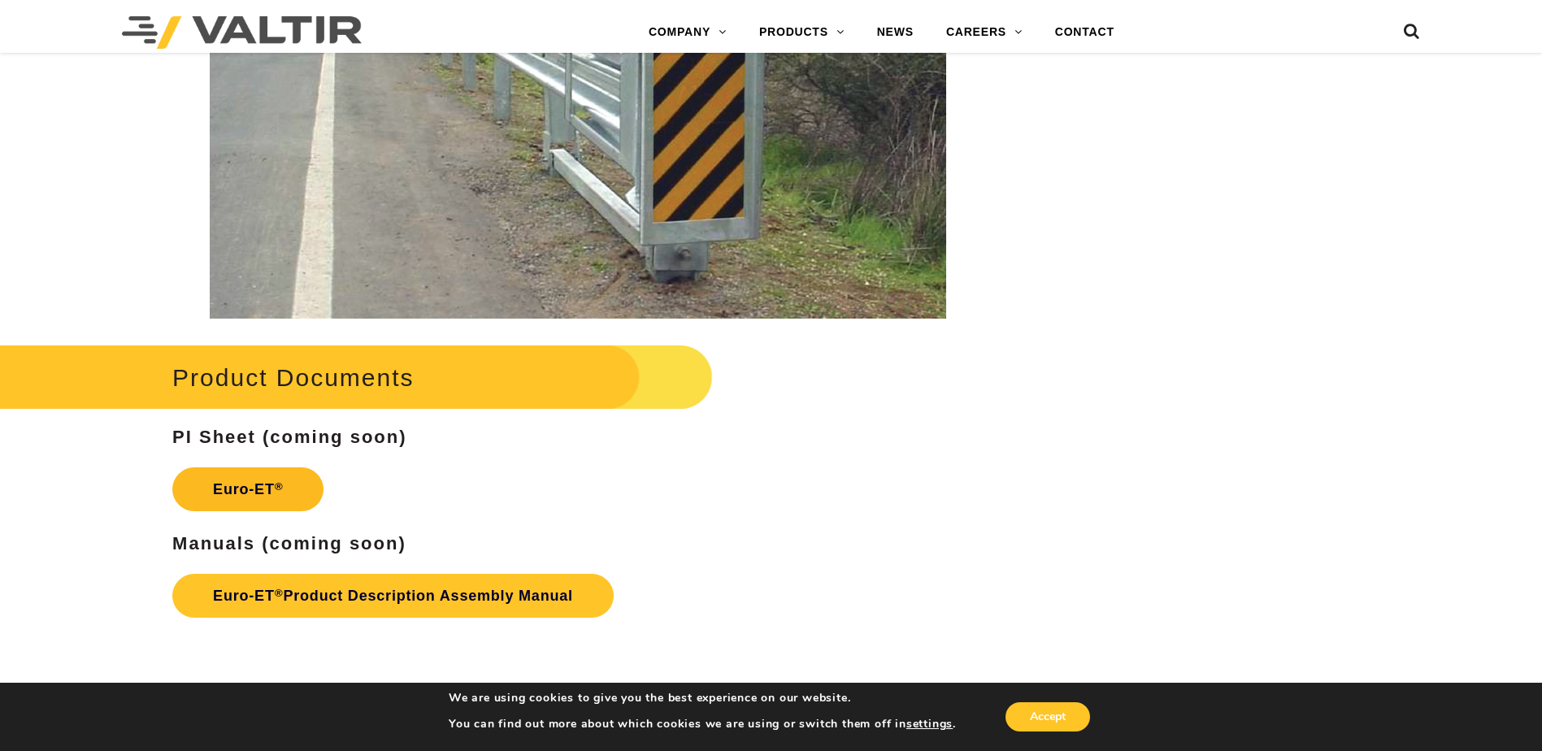
click at [282, 491] on sup "®" at bounding box center [279, 486] width 9 height 12
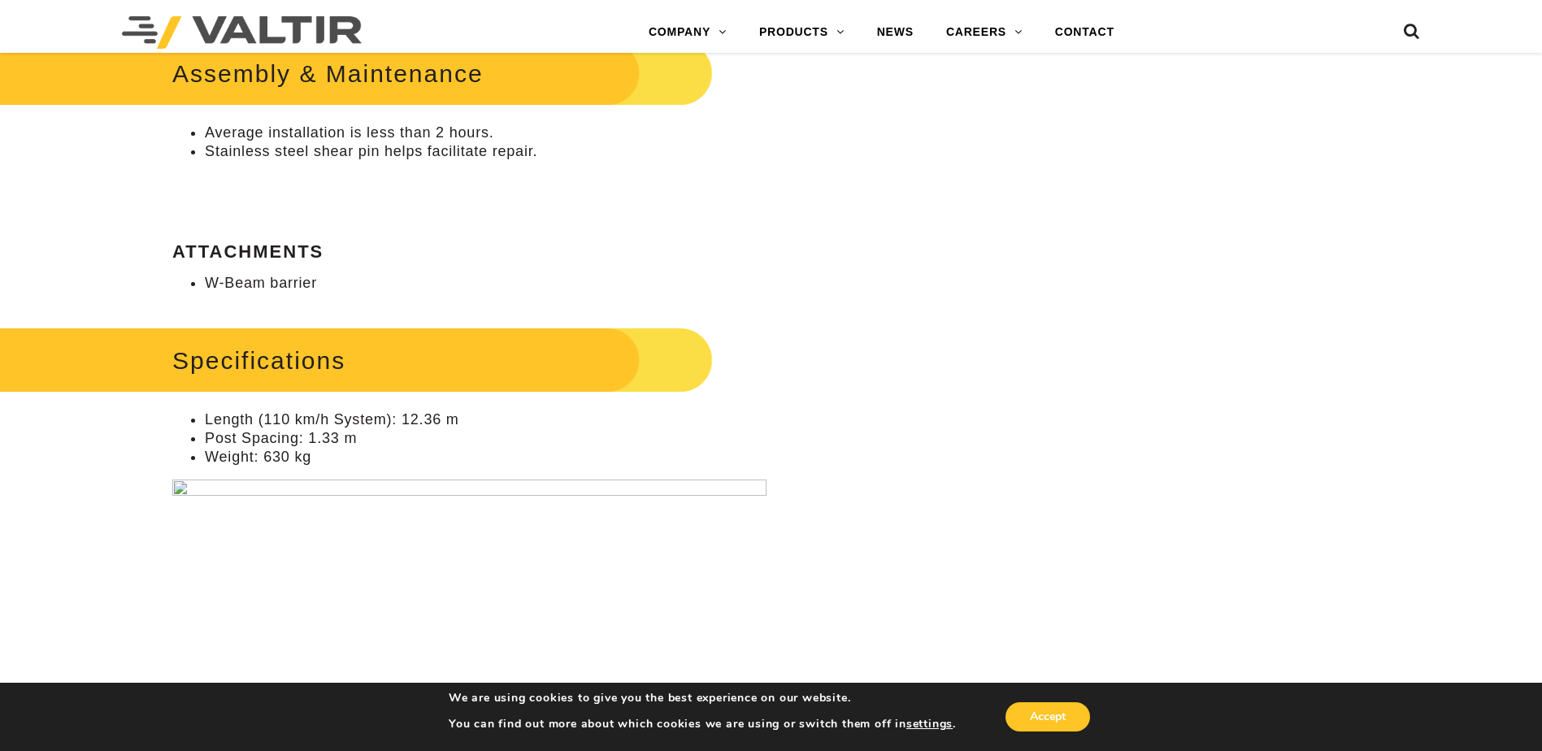
scroll to position [1084, 0]
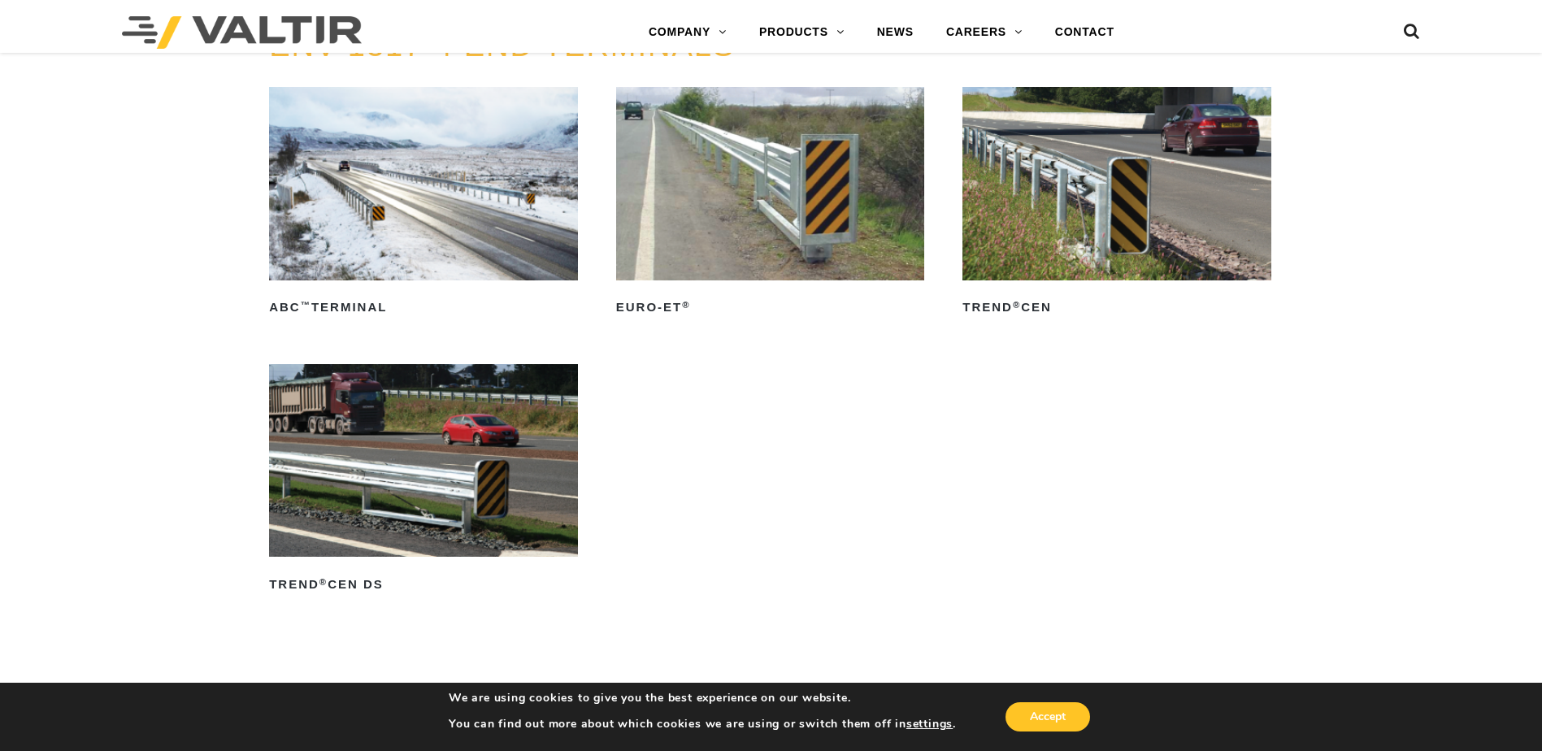
scroll to position [2168, 0]
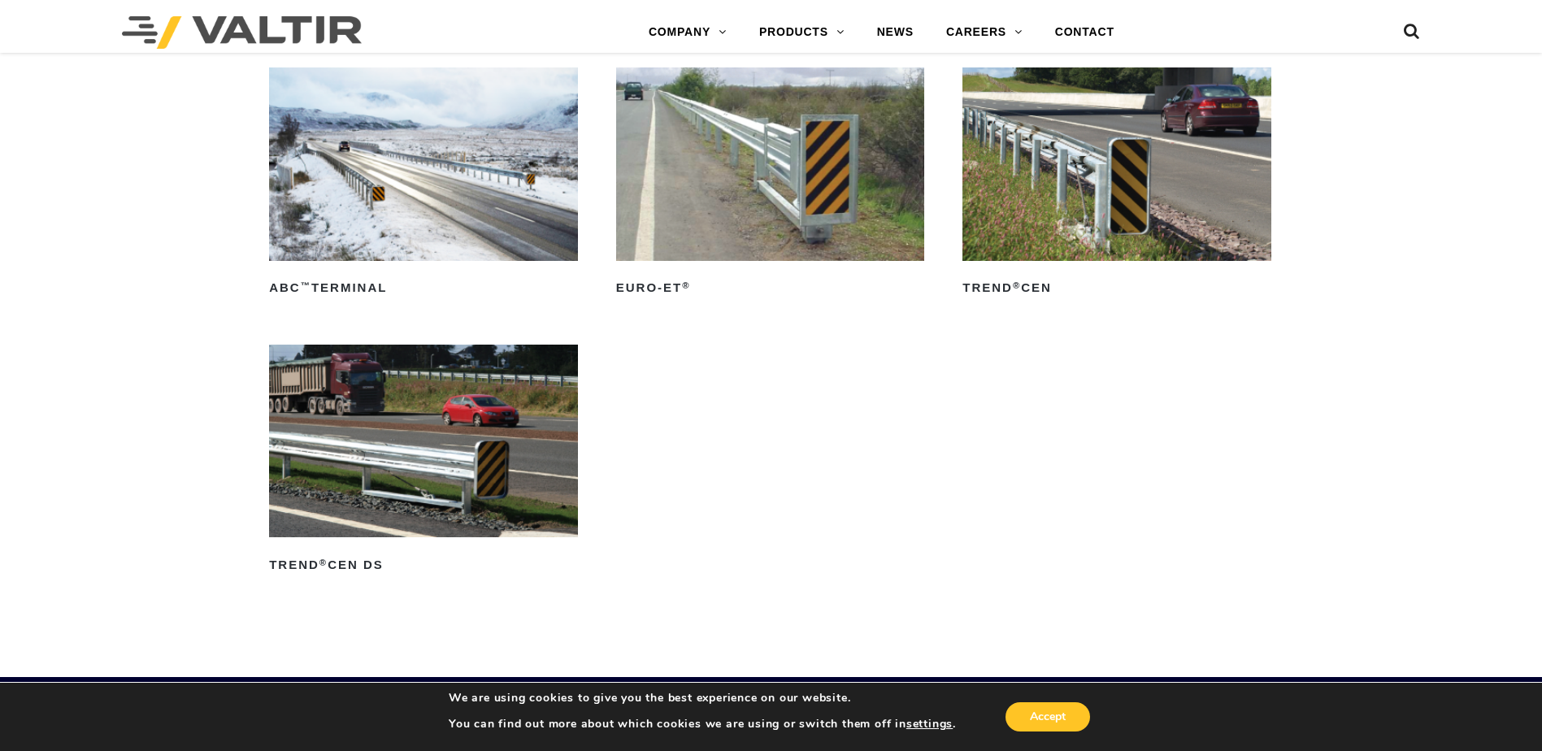
click at [1037, 123] on img at bounding box center [1117, 163] width 309 height 193
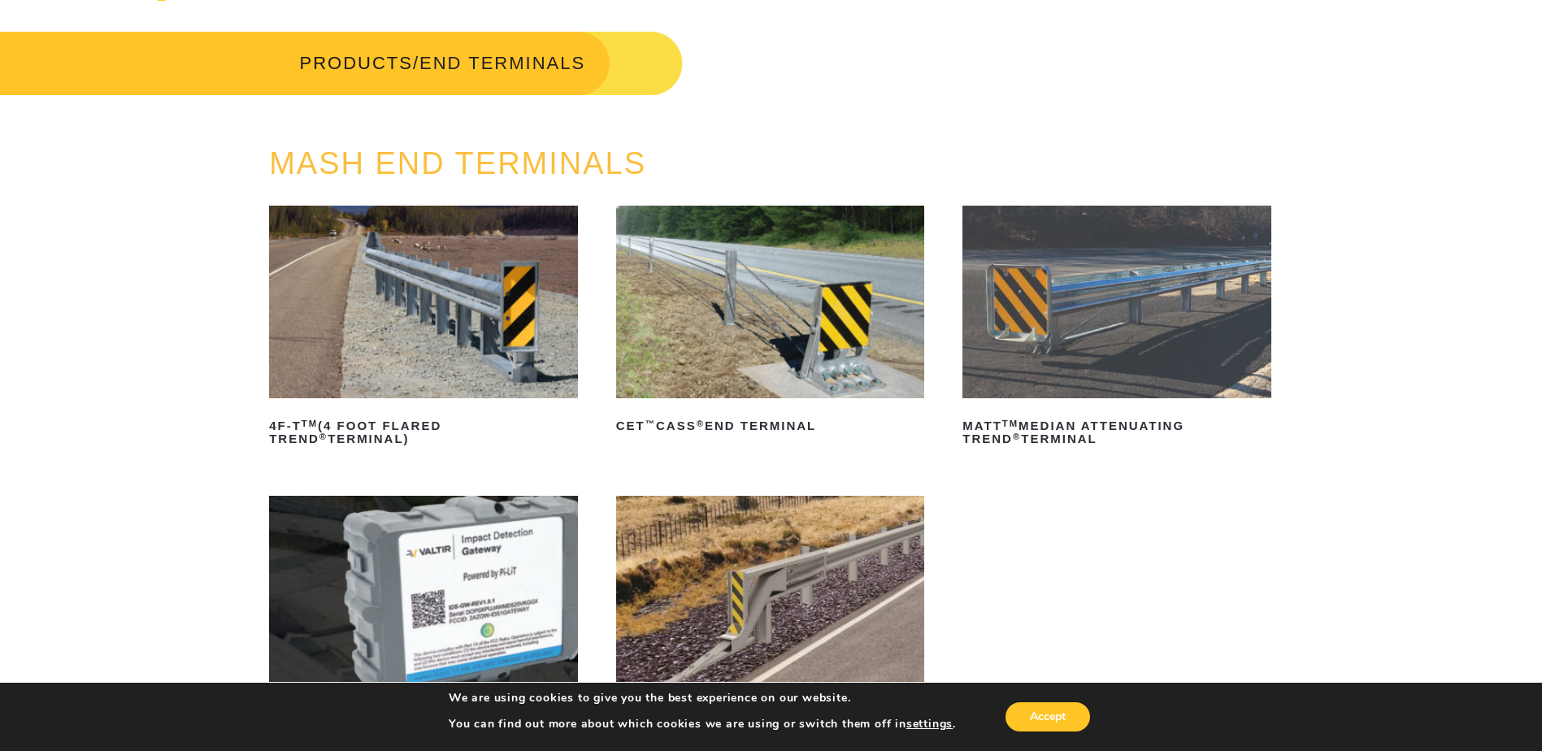
scroll to position [0, 0]
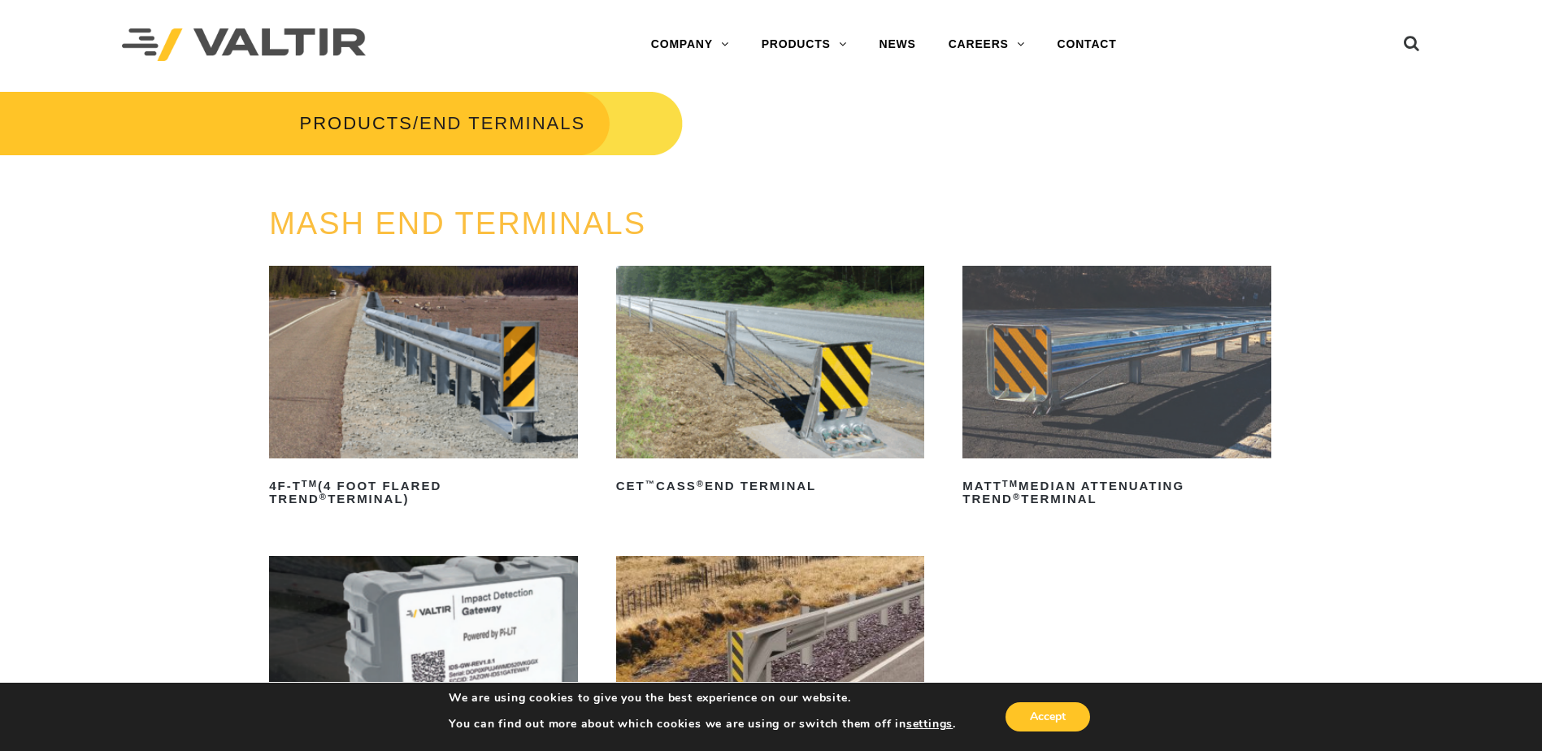
click at [476, 383] on img at bounding box center [423, 362] width 309 height 193
click at [1410, 40] on icon at bounding box center [1412, 47] width 16 height 24
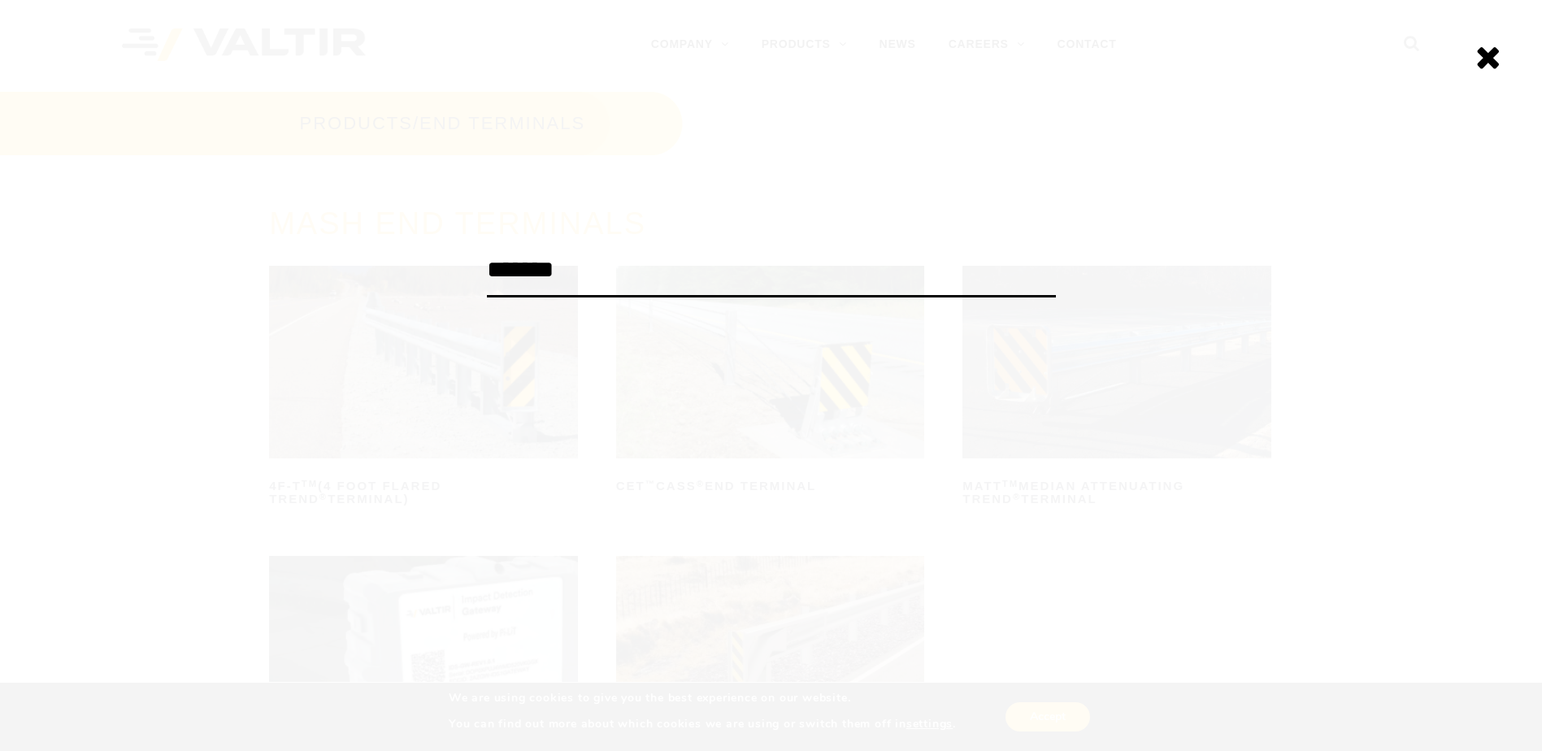
type input "*******"
click input "******" at bounding box center [0, 0] width 0 height 0
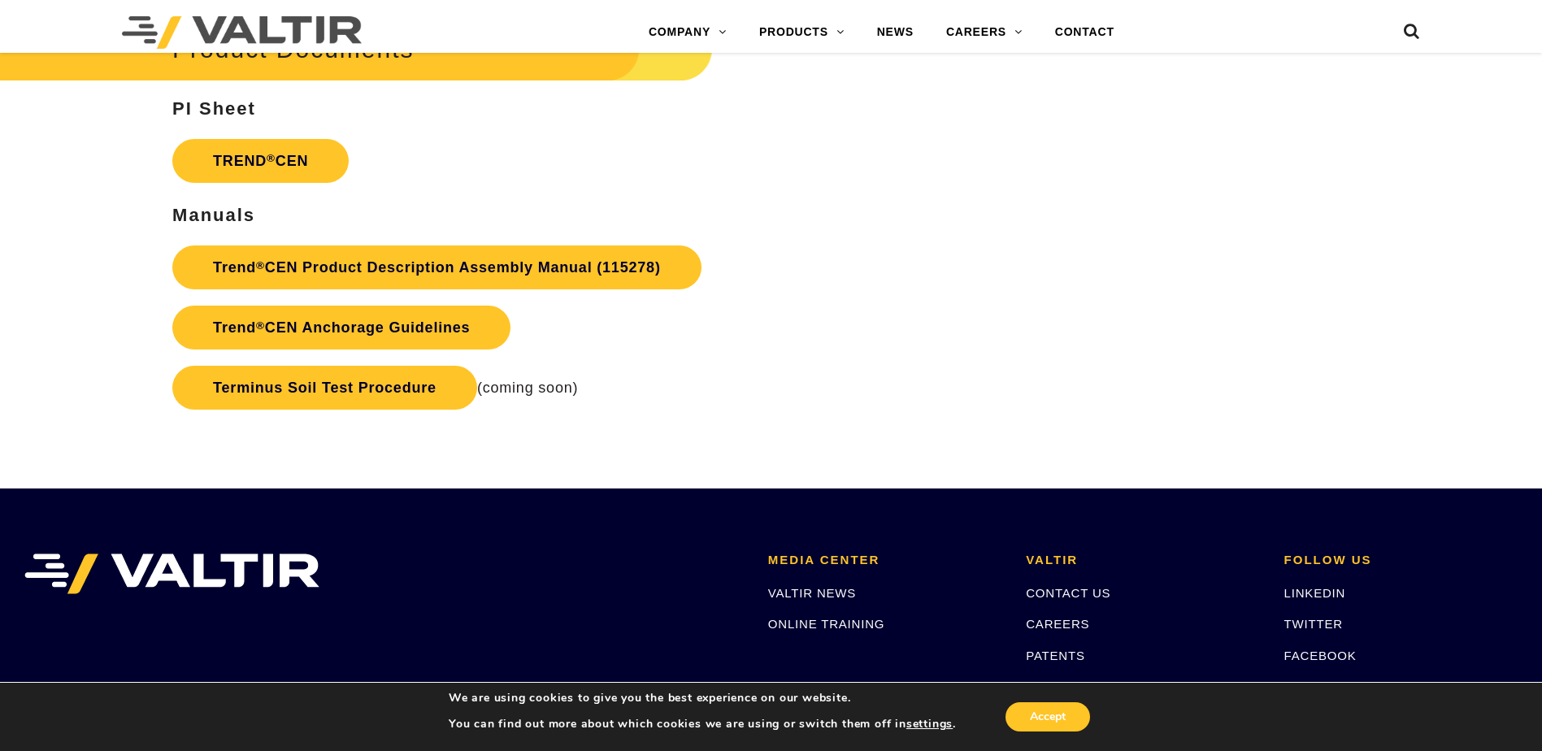
scroll to position [3035, 0]
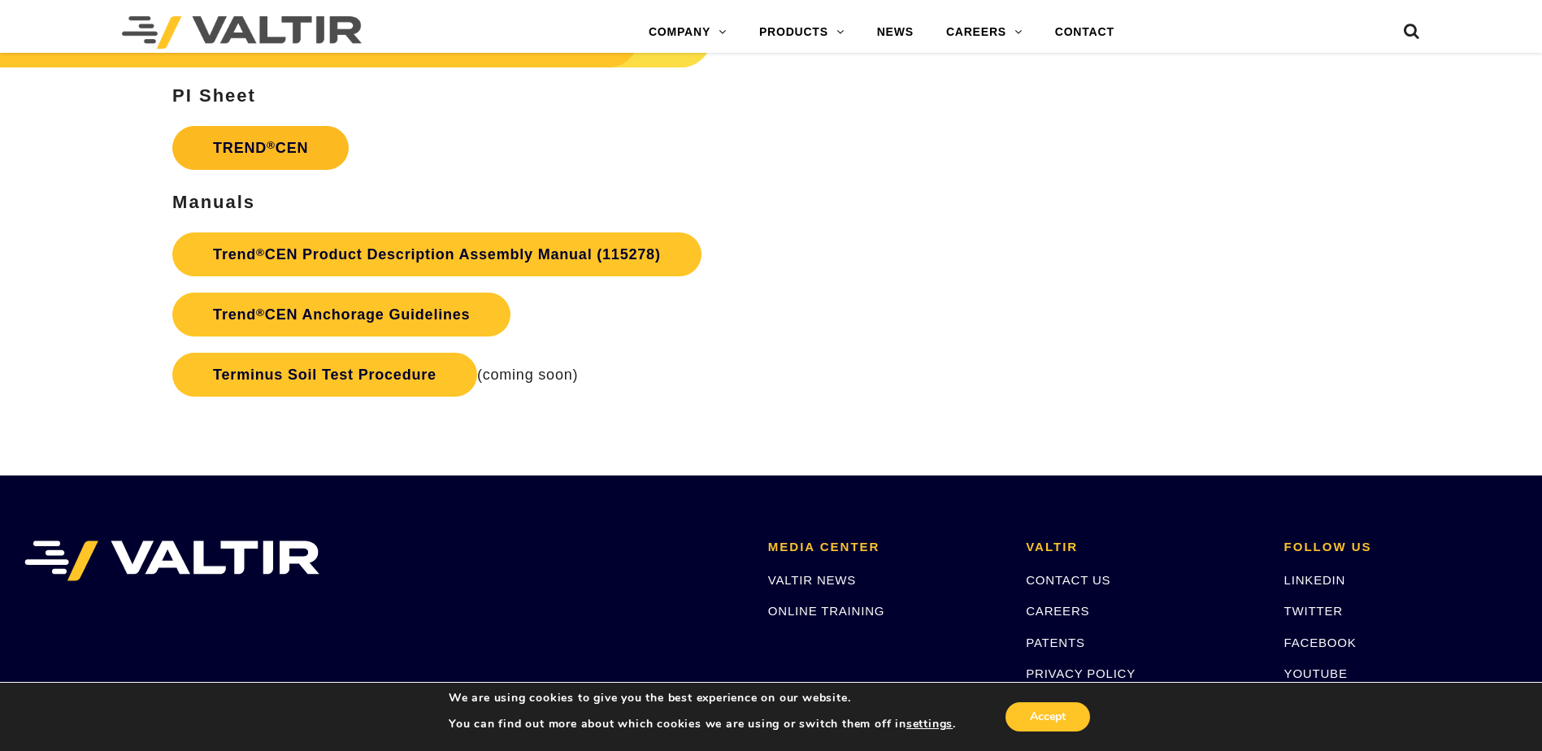
click at [297, 154] on link "TREND ® CEN" at bounding box center [260, 148] width 176 height 44
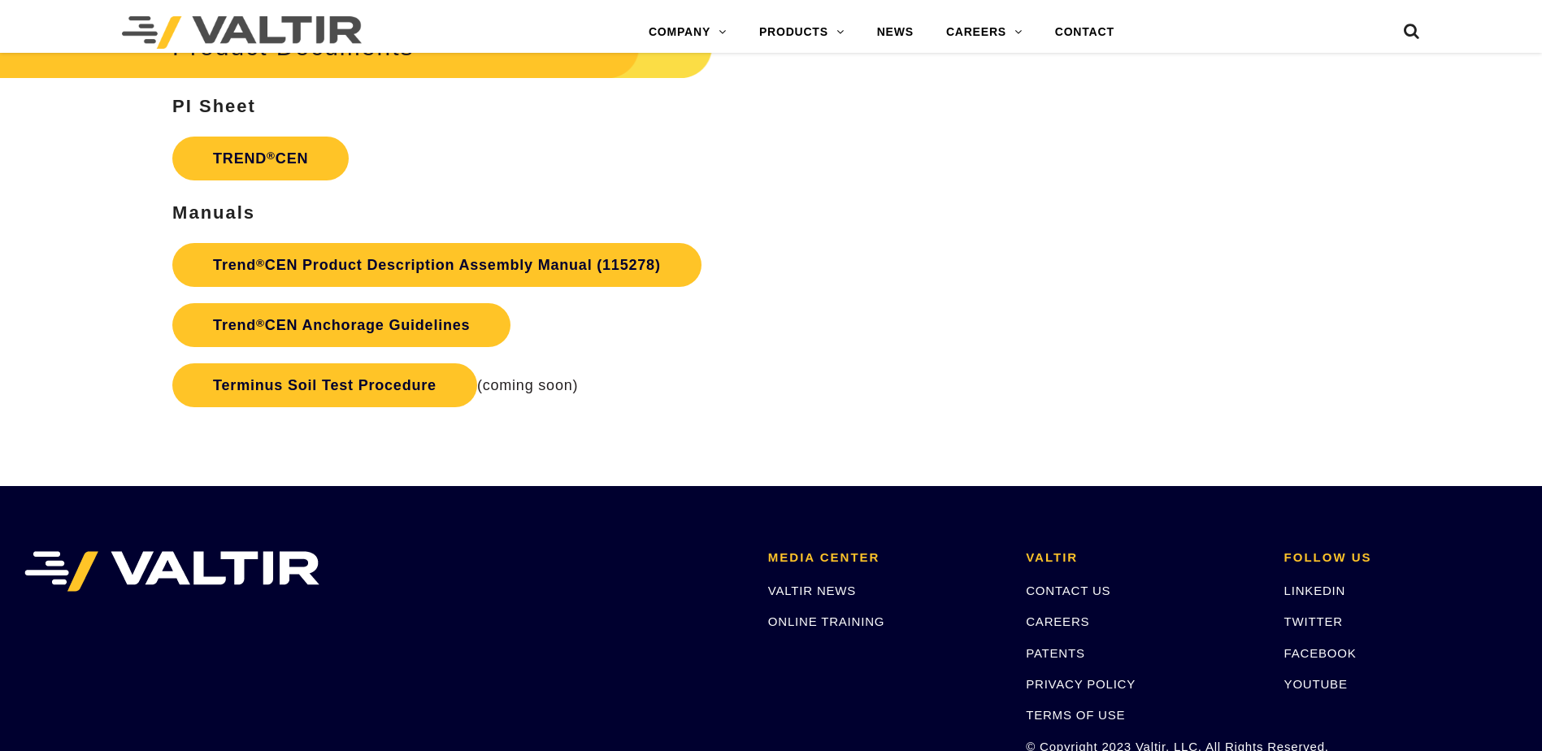
scroll to position [3035, 0]
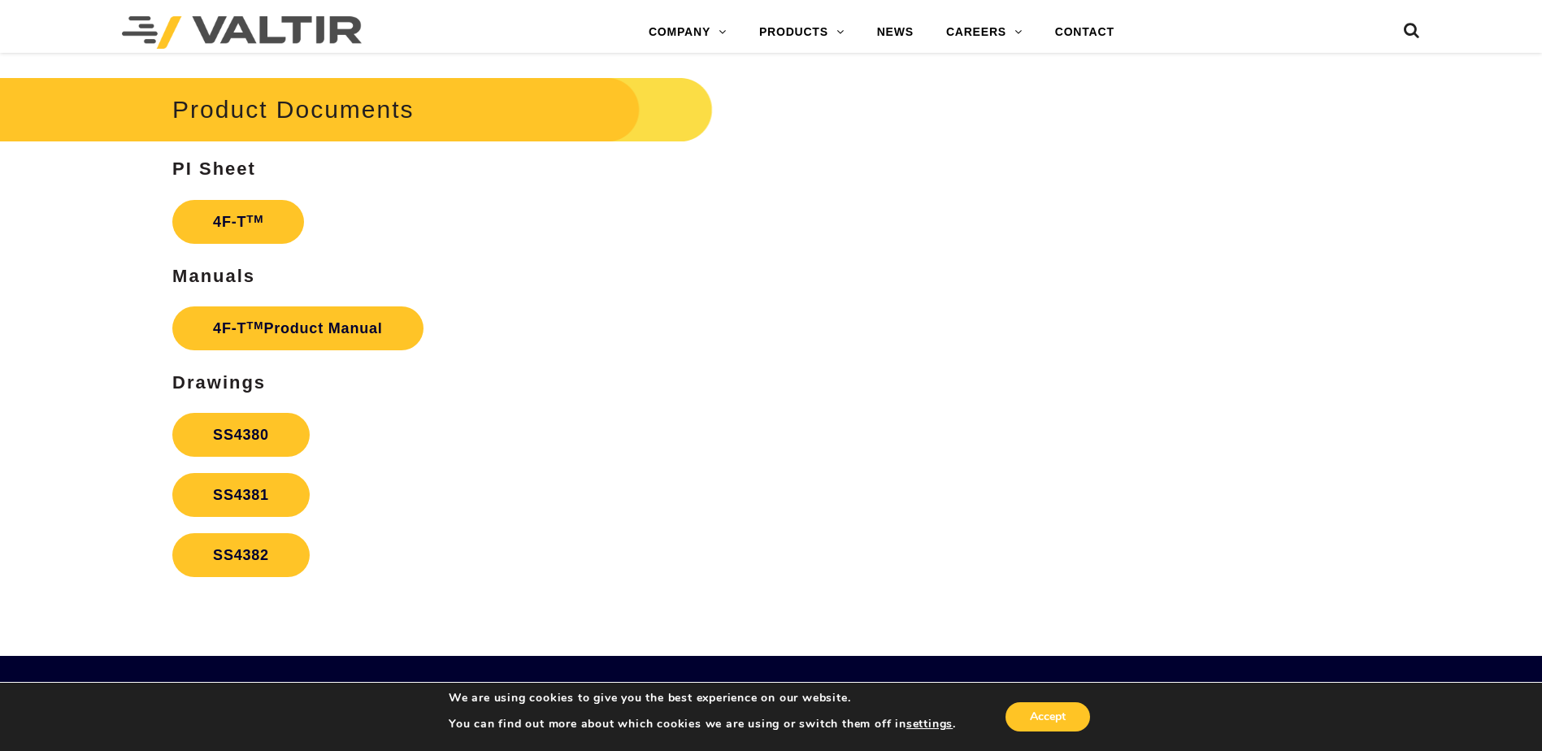
scroll to position [3035, 0]
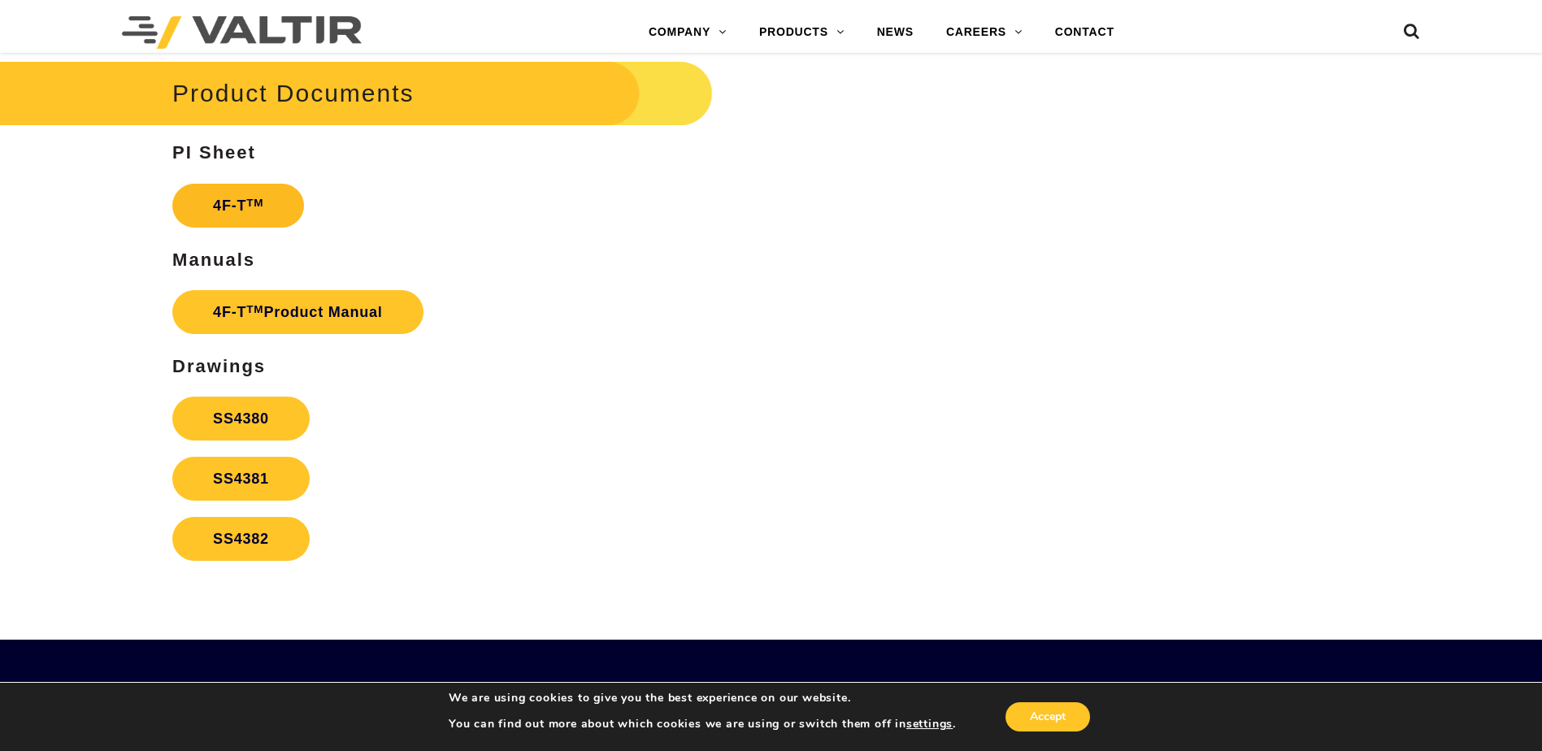
click at [277, 200] on link "4F-T TM" at bounding box center [238, 206] width 132 height 44
click at [250, 412] on link "SS4380" at bounding box center [240, 419] width 137 height 44
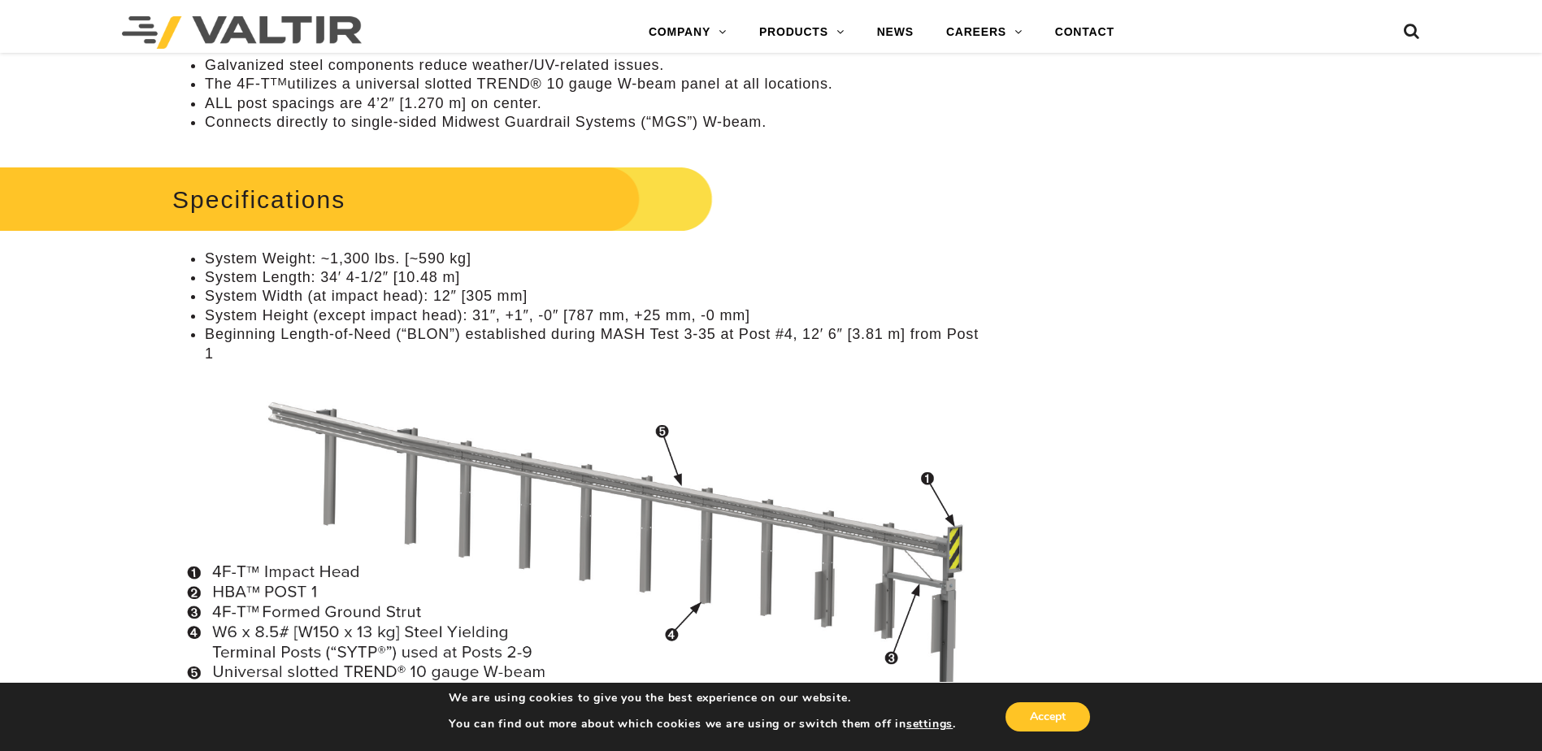
scroll to position [867, 0]
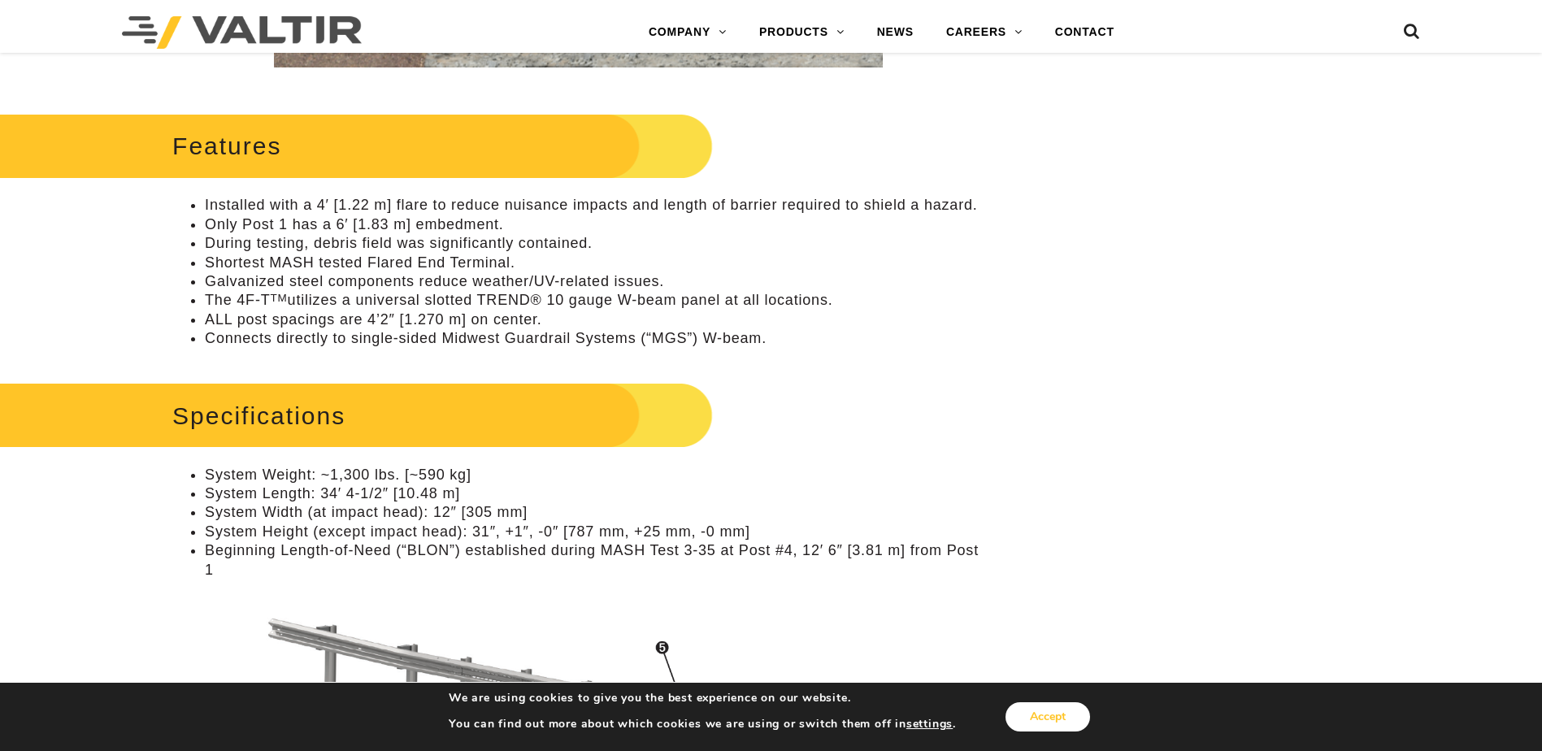
click at [1031, 715] on button "Accept" at bounding box center [1048, 716] width 85 height 29
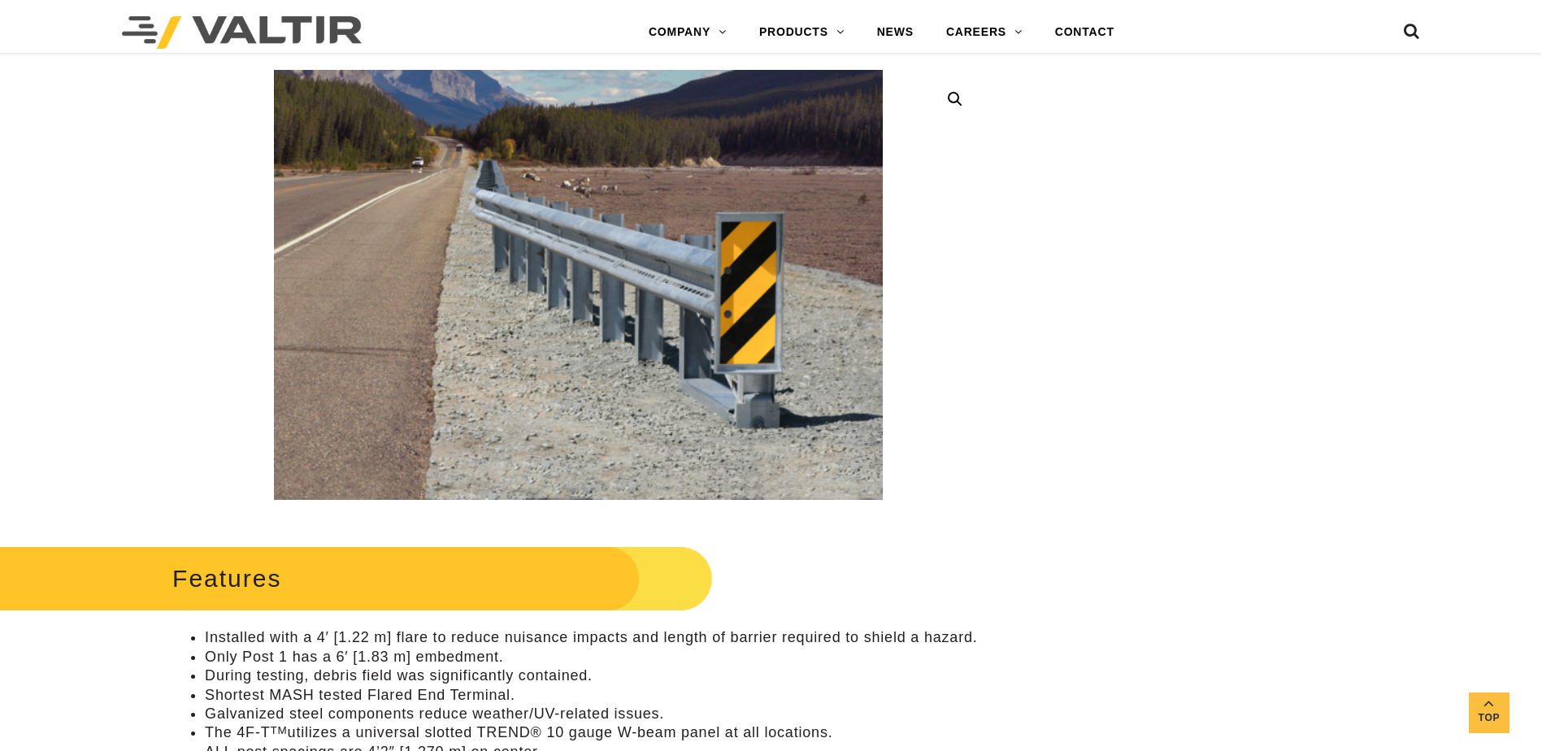
scroll to position [0, 0]
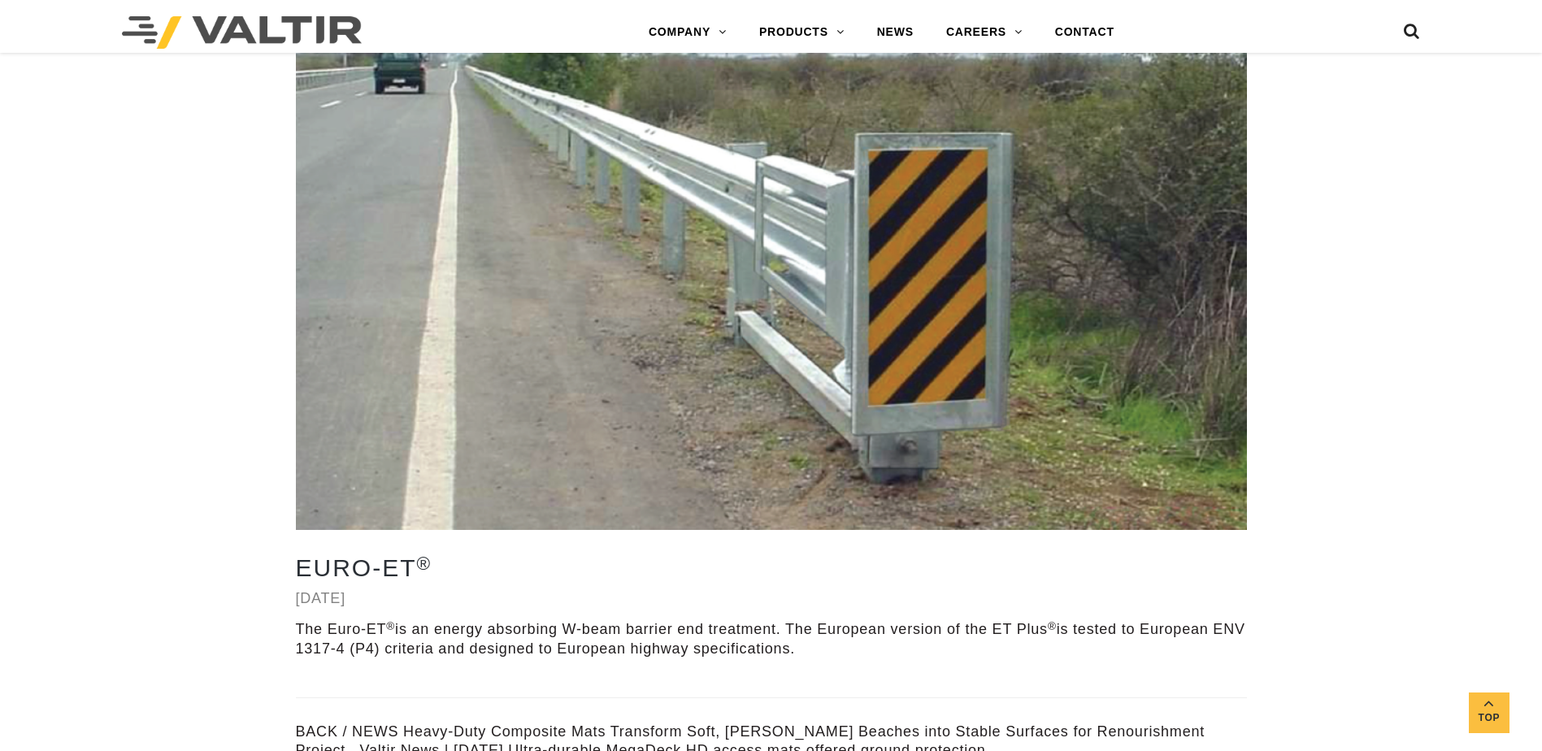
scroll to position [433, 0]
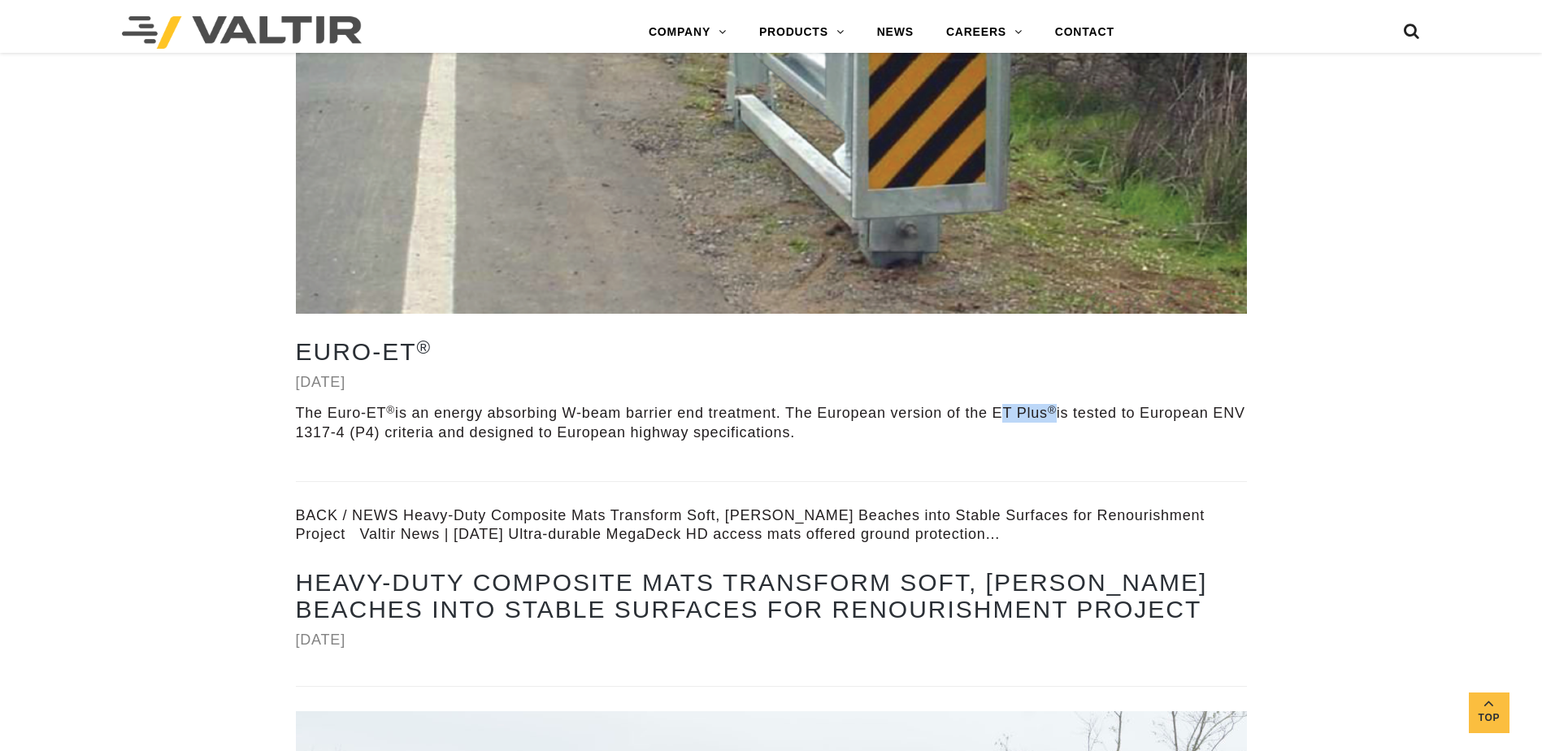
drag, startPoint x: 1062, startPoint y: 412, endPoint x: 1001, endPoint y: 416, distance: 61.1
click at [1001, 416] on p "The Euro-ET ® is an energy absorbing W-beam barrier end treatment. The European…" at bounding box center [771, 423] width 951 height 38
copy p "ET Plus ®"
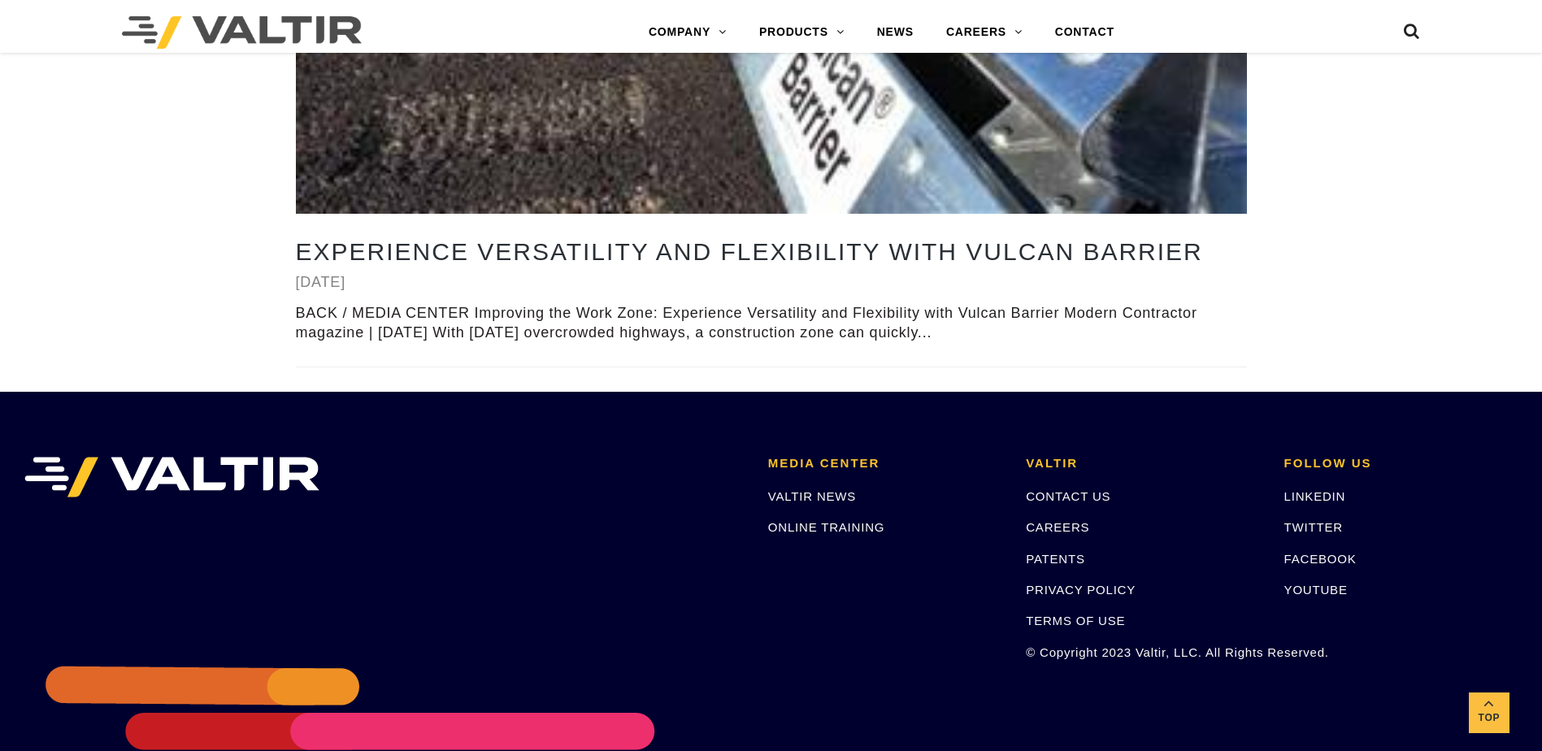
scroll to position [3814, 0]
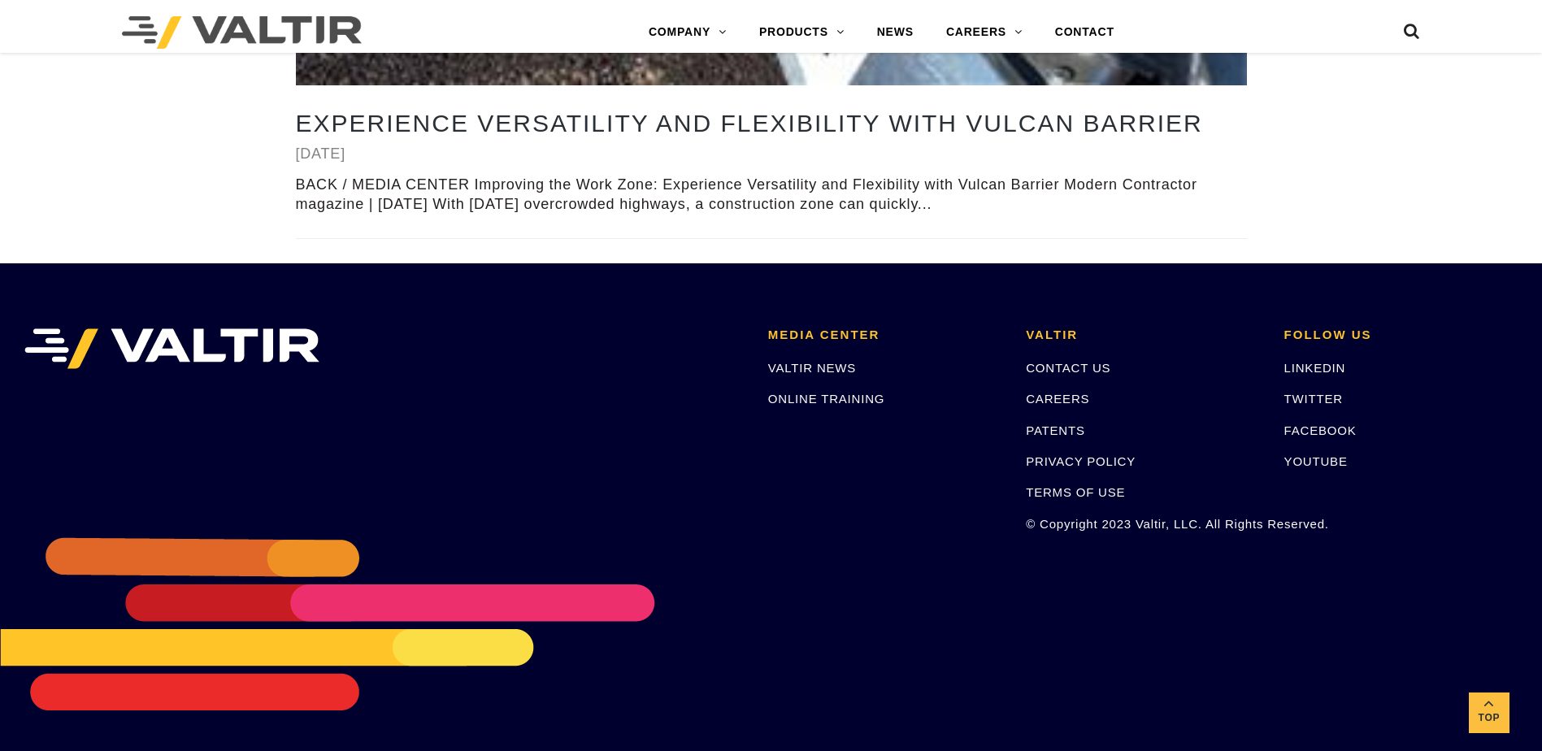
click at [1404, 23] on icon at bounding box center [1412, 35] width 16 height 24
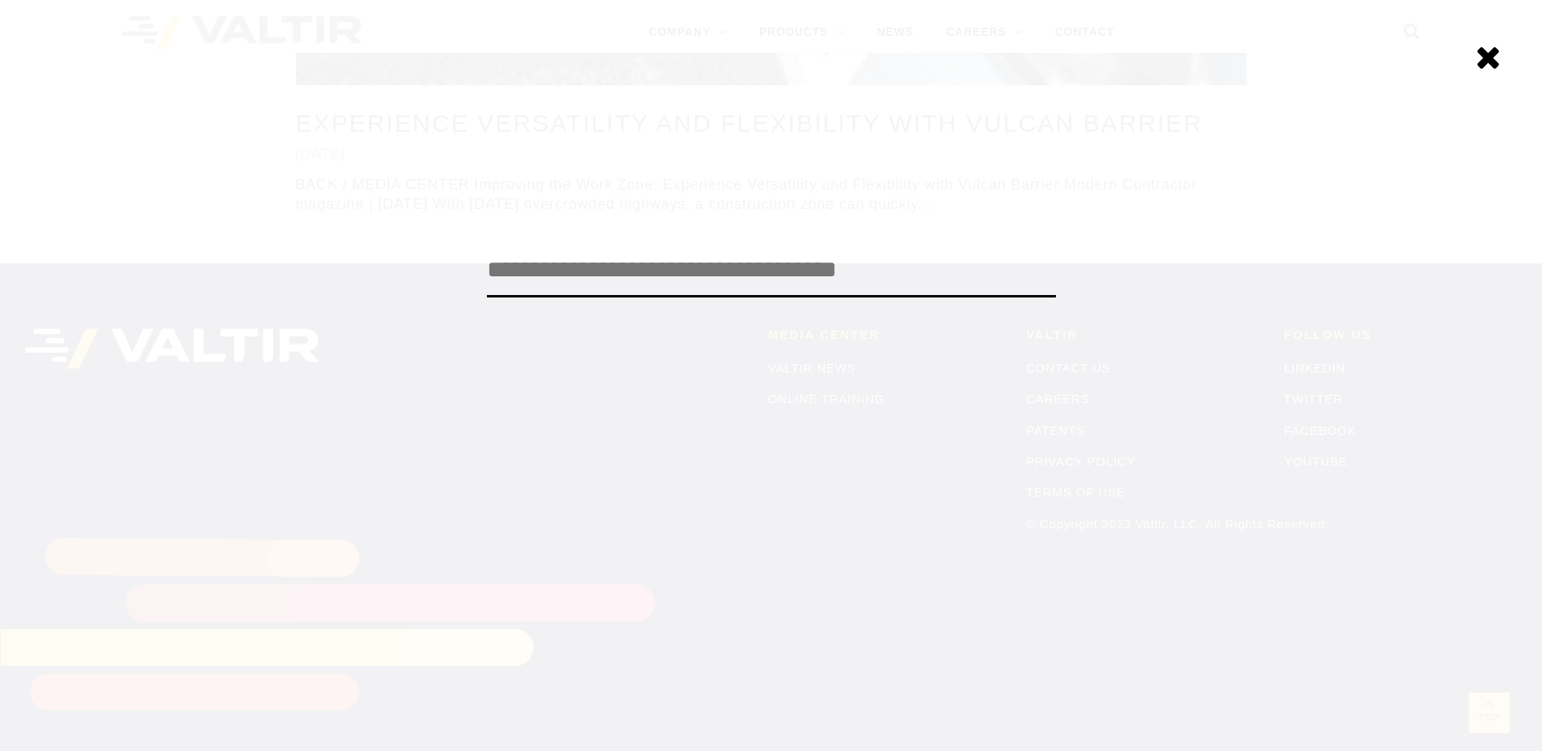
click at [768, 271] on input "search" at bounding box center [771, 271] width 569 height 54
paste input "********"
type input "********"
click input "******" at bounding box center [0, 0] width 0 height 0
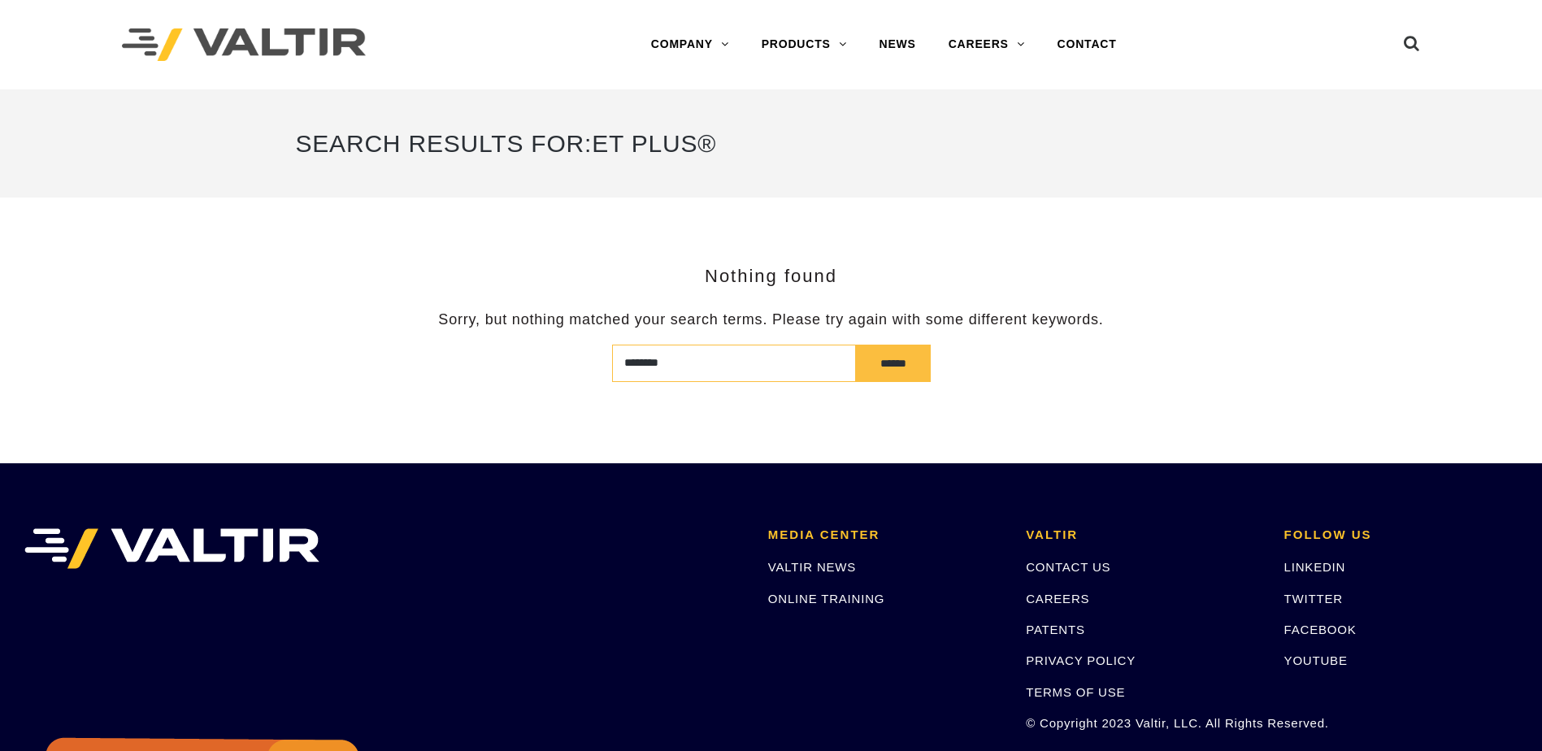
click at [702, 370] on input "********" at bounding box center [734, 363] width 244 height 37
type input "*******"
click at [856, 345] on input "******" at bounding box center [893, 363] width 75 height 37
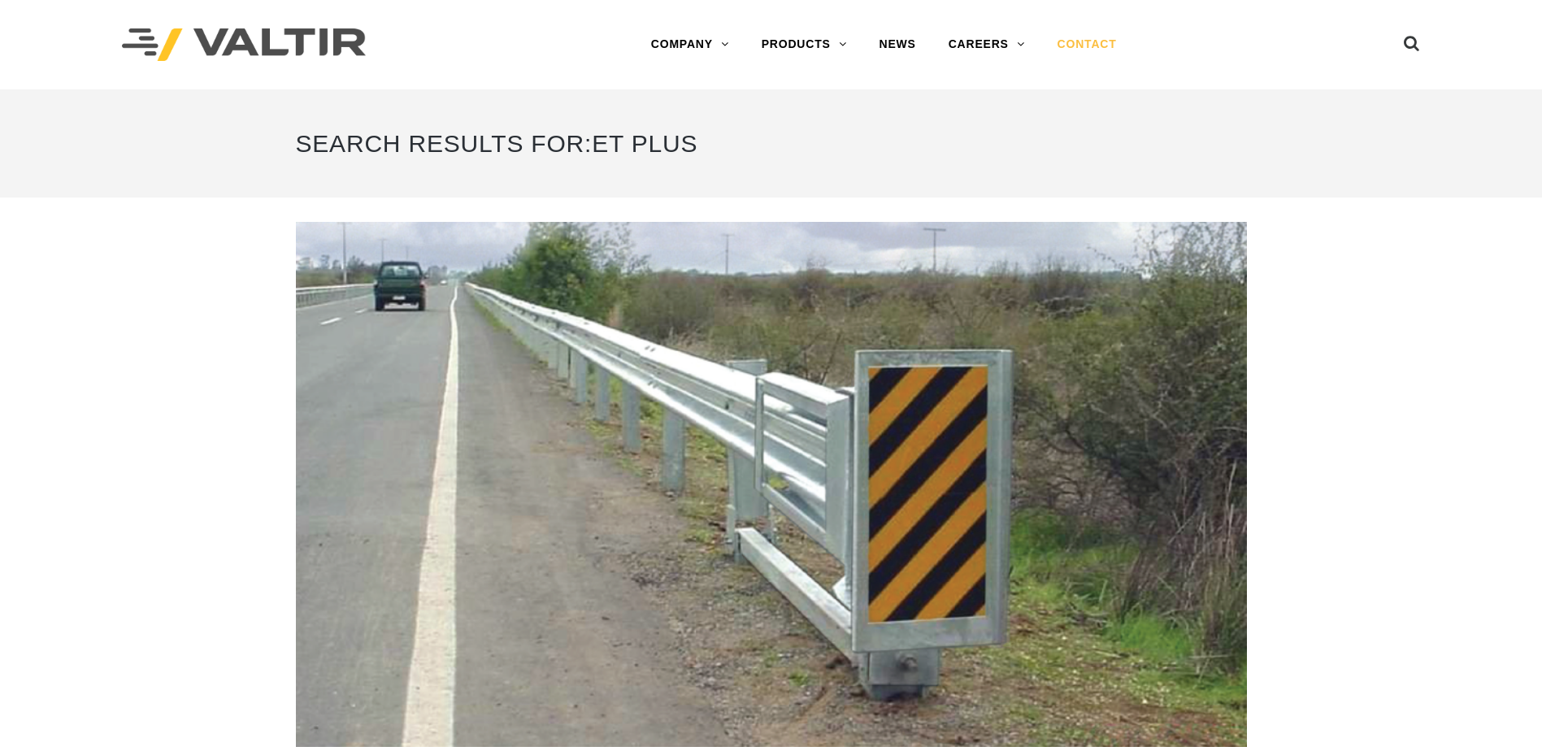
click at [1114, 46] on link "CONTACT" at bounding box center [1087, 44] width 92 height 33
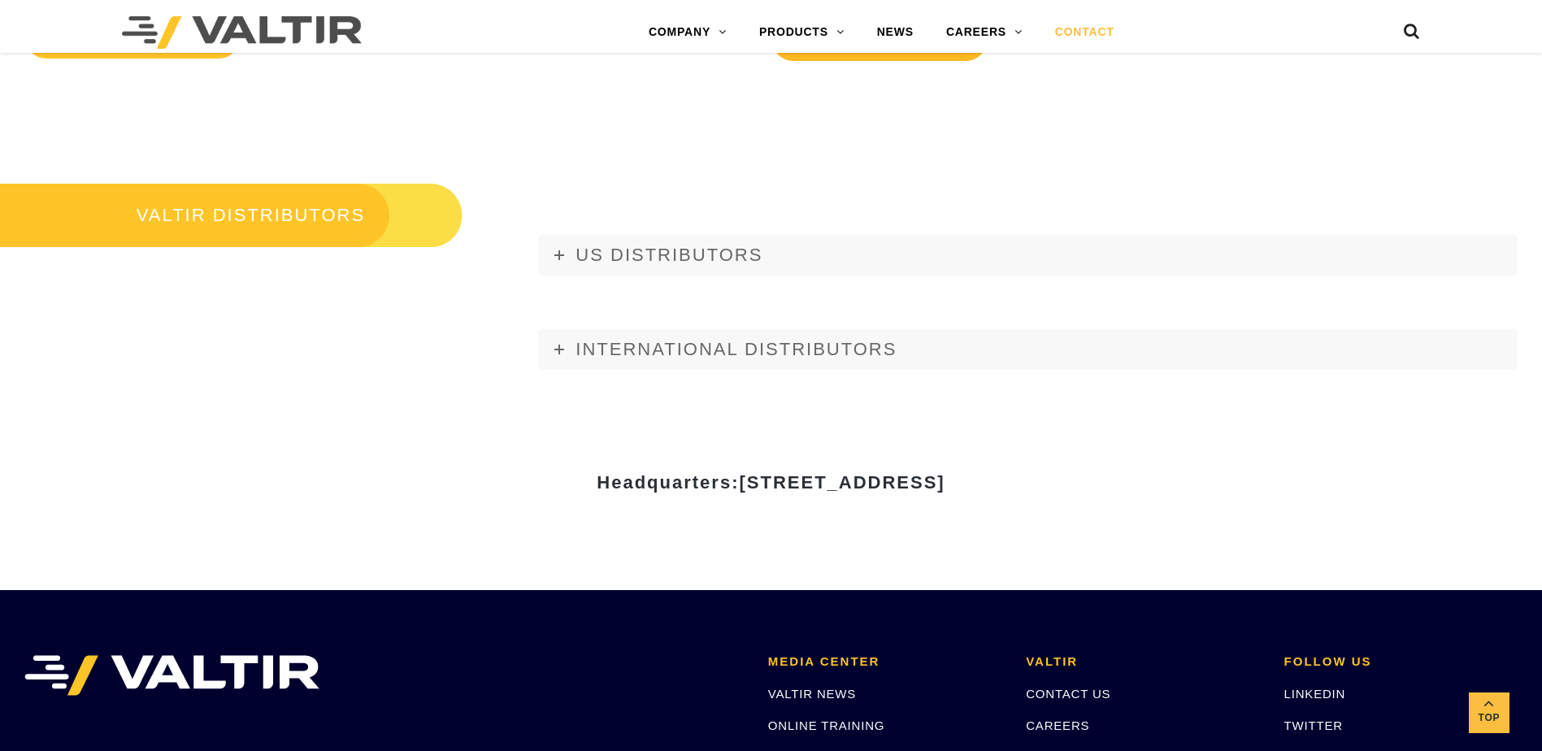
scroll to position [1951, 0]
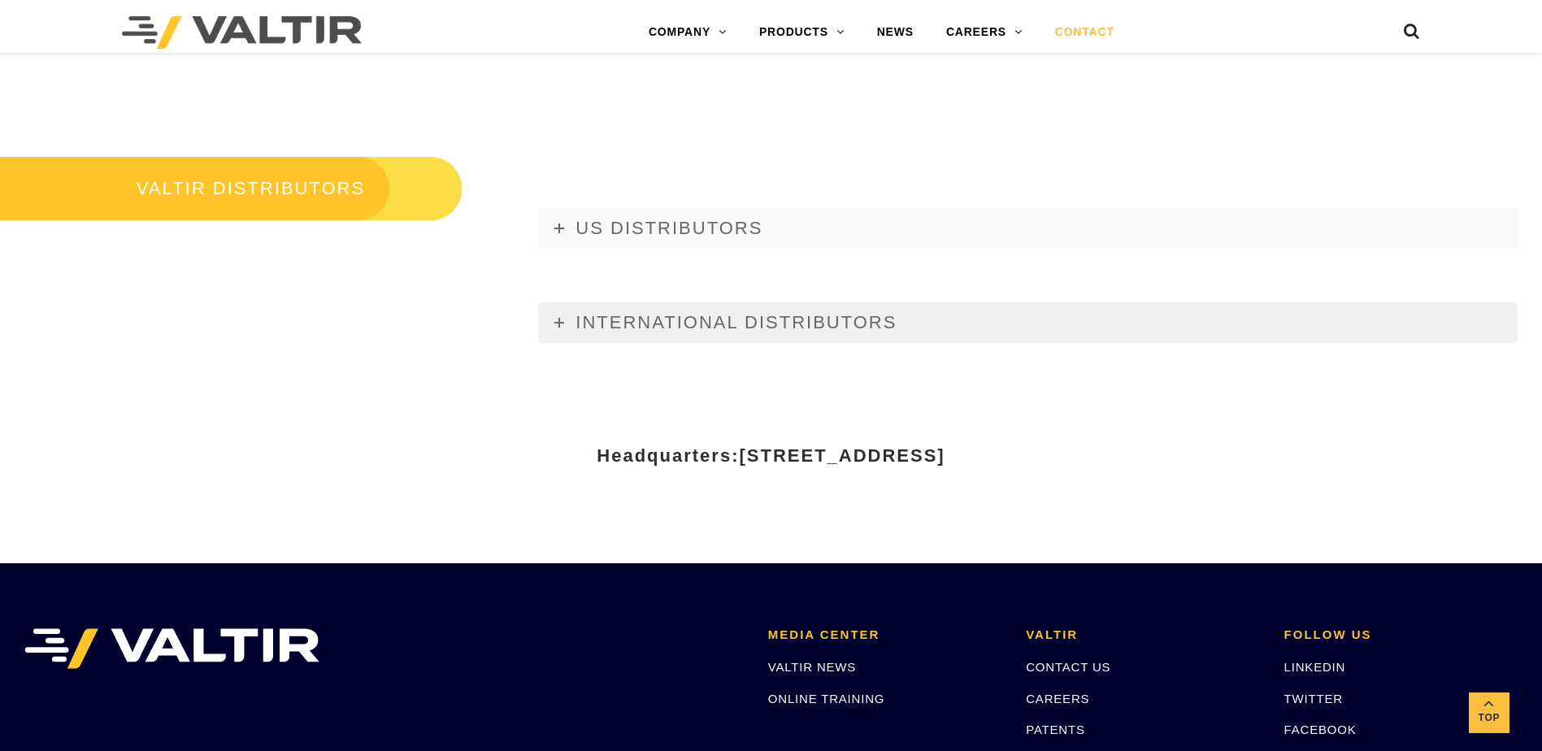
click at [685, 321] on span "INTERNATIONAL DISTRIBUTORS" at bounding box center [736, 322] width 321 height 20
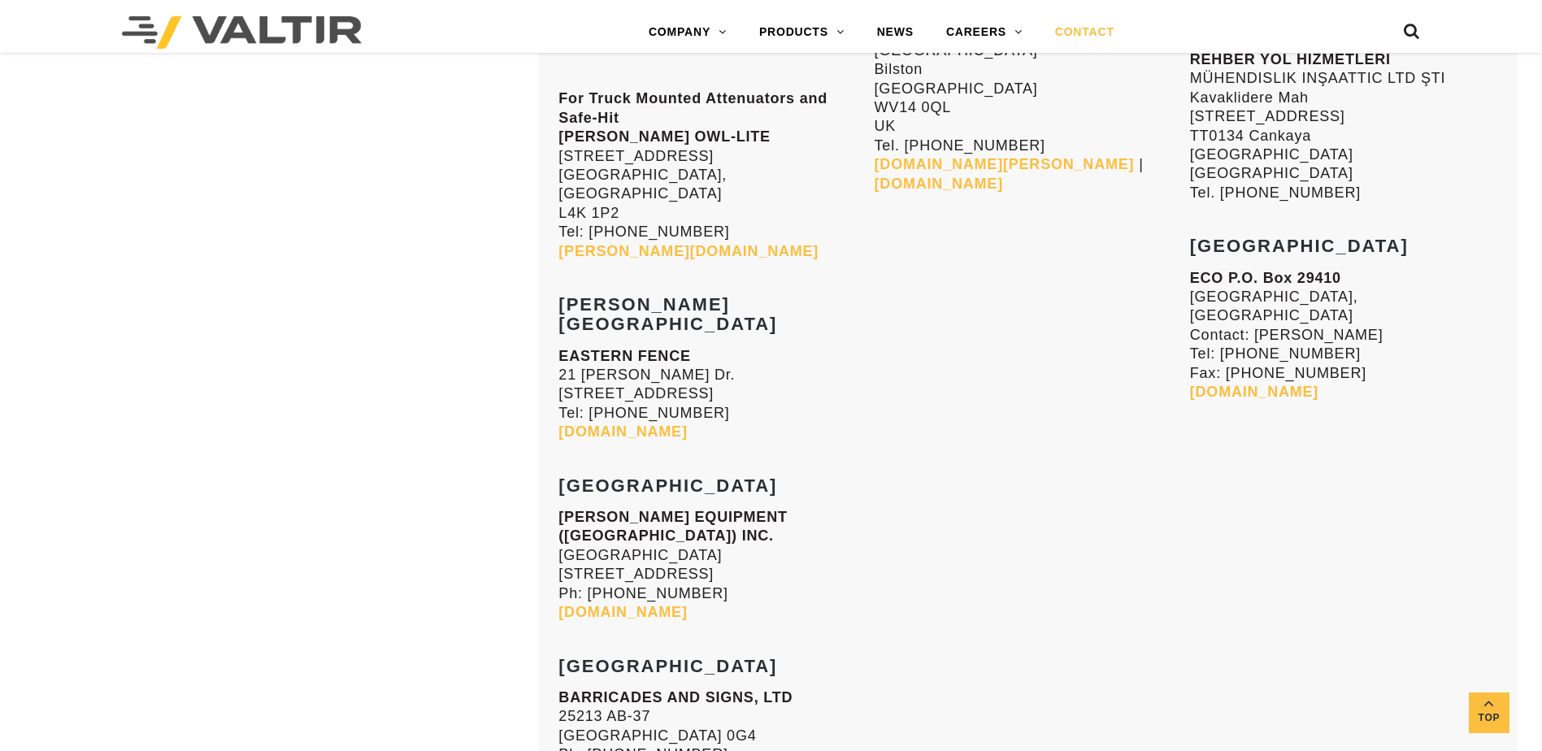
scroll to position [6721, 0]
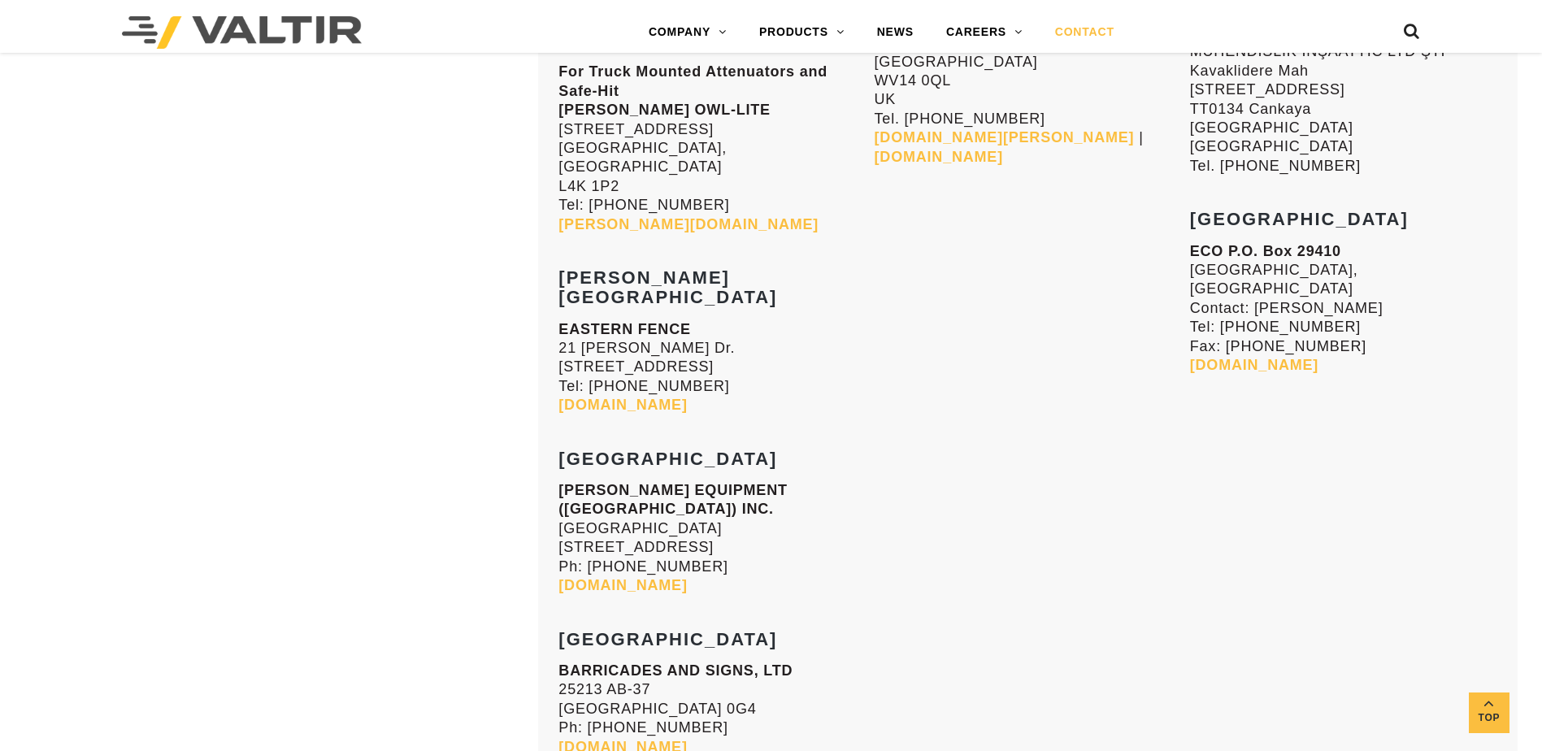
click at [638, 577] on link "[DOMAIN_NAME]" at bounding box center [622, 585] width 128 height 16
